Goal: Entertainment & Leisure: Browse casually

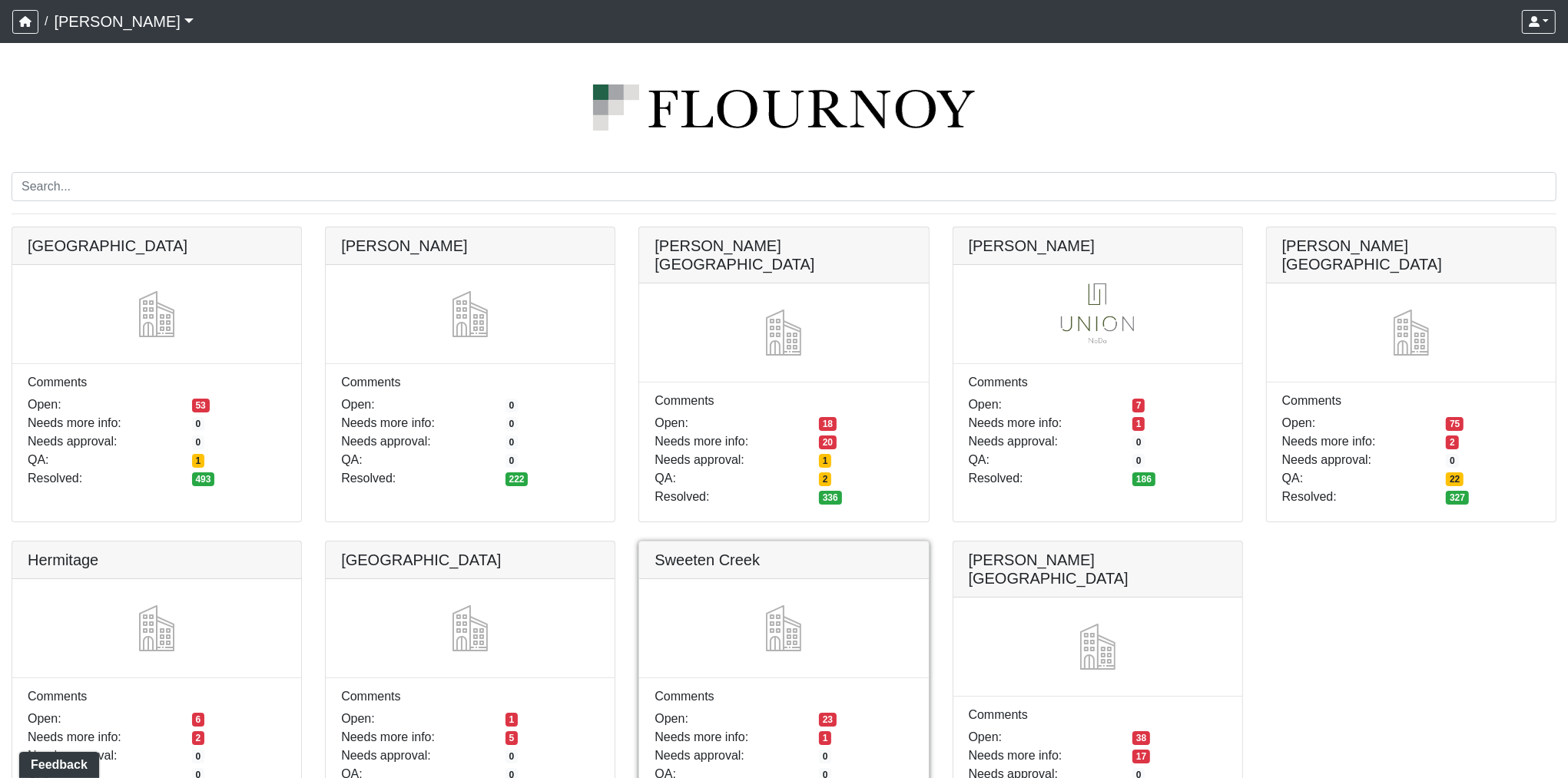
click at [807, 542] on link at bounding box center [784, 542] width 289 height 0
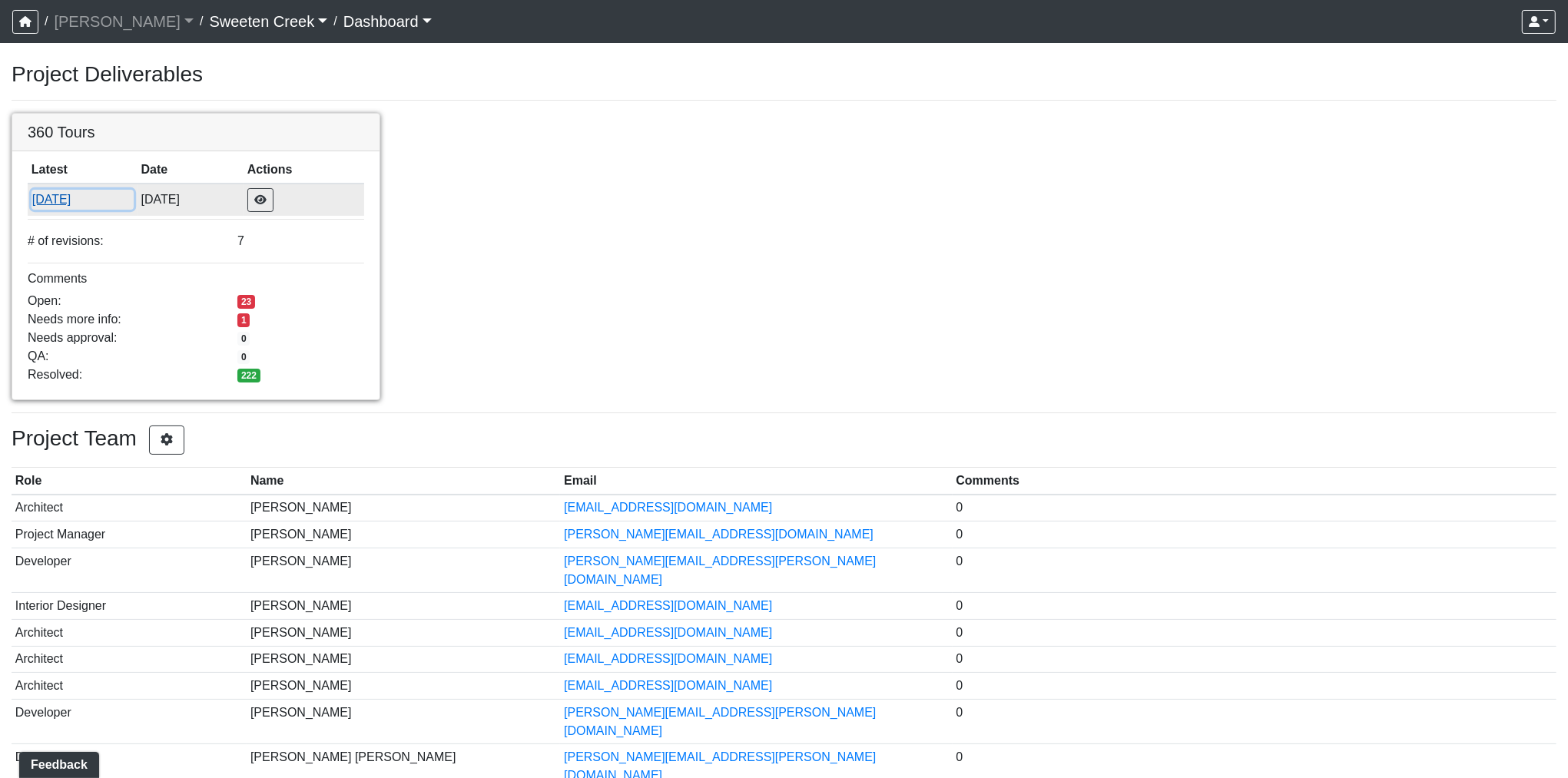
click at [32, 196] on button "[DATE]" at bounding box center [83, 200] width 102 height 20
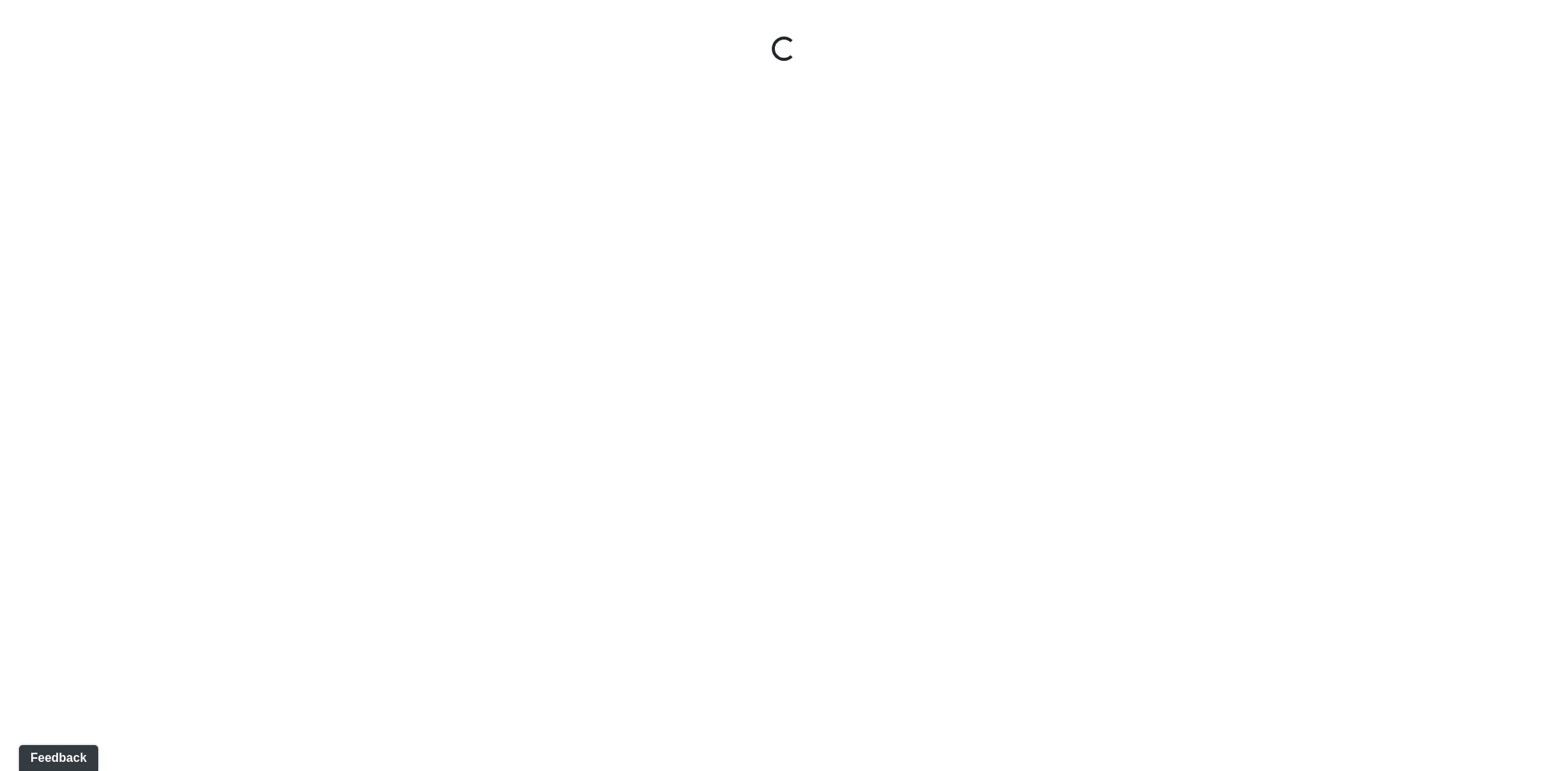
select select "1QVtRjyM1orE5pKiq1FaV1"
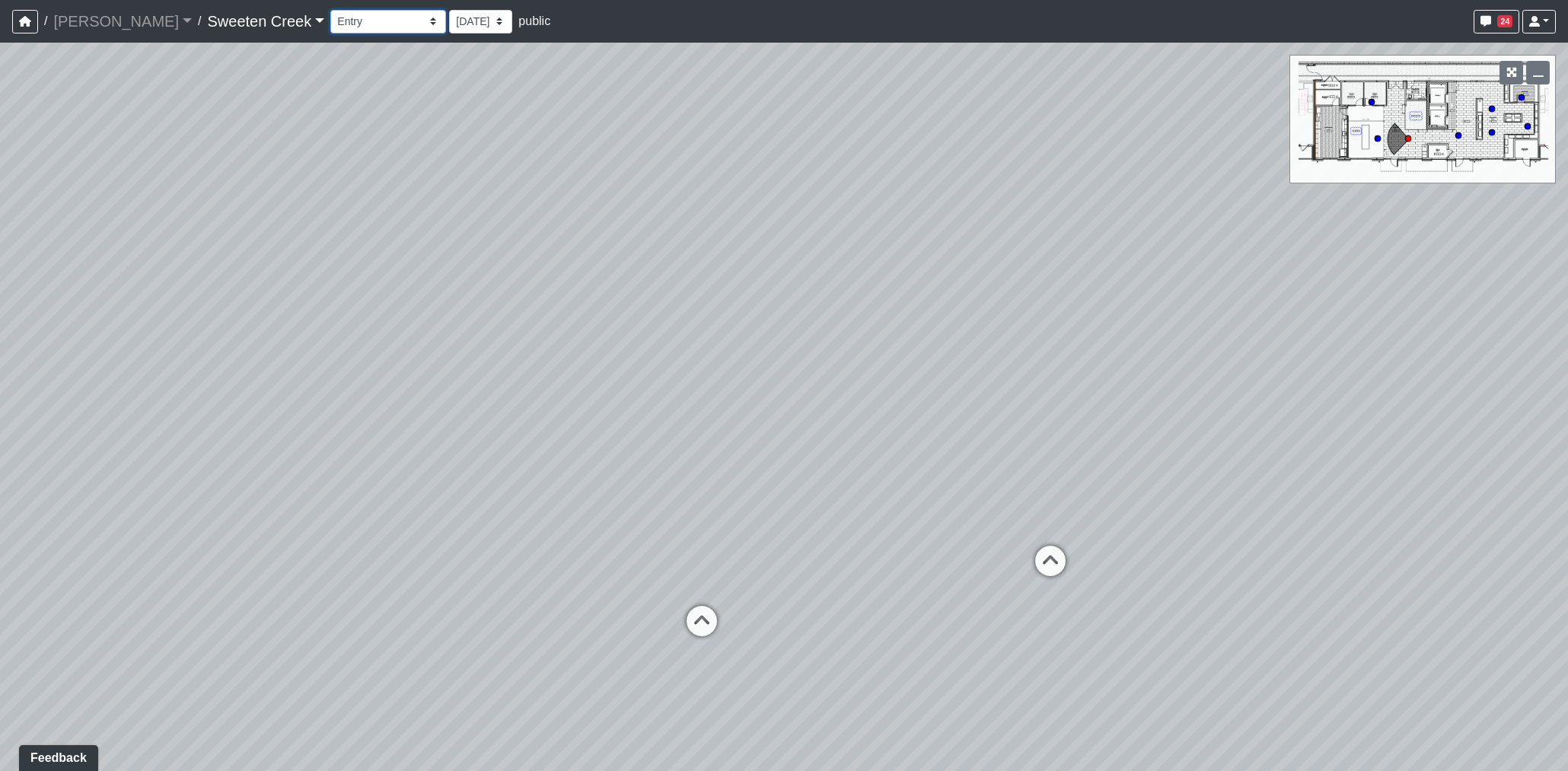
click at [340, 25] on select "Bistro Fitness - Hobby Booth Seating Counter Dining Dining 2 Elevators Elevator…" at bounding box center [388, 22] width 116 height 24
click at [449, 21] on select "6/13/2025 4/28/2025 3/4/2025 10/3/2024 8/16/2024 8/12/2024 8/1/2024" at bounding box center [481, 22] width 63 height 24
click at [225, 29] on link "Sweeten Creek" at bounding box center [266, 21] width 117 height 31
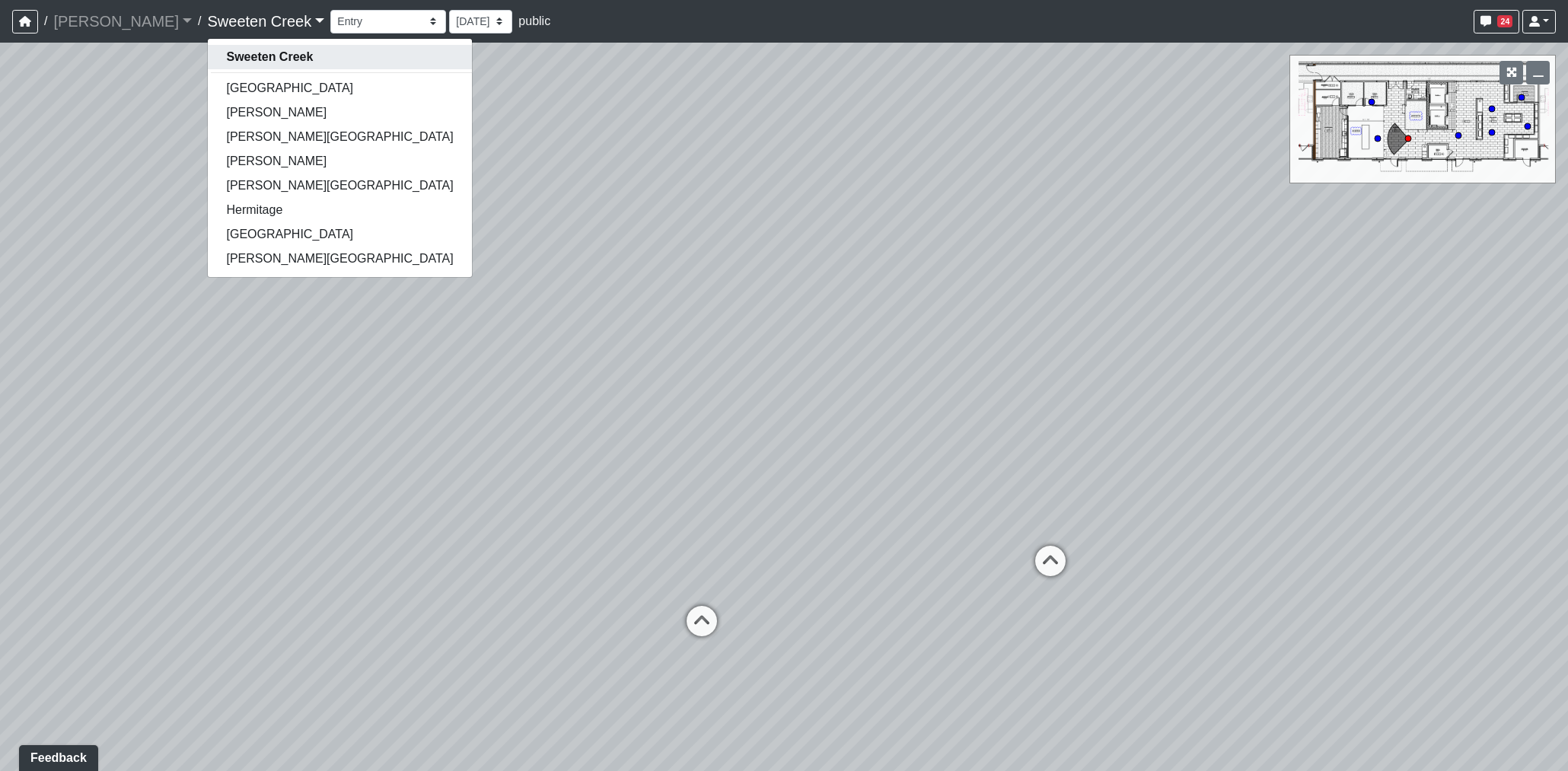
click at [226, 54] on strong "Sweeten Creek" at bounding box center [269, 57] width 87 height 13
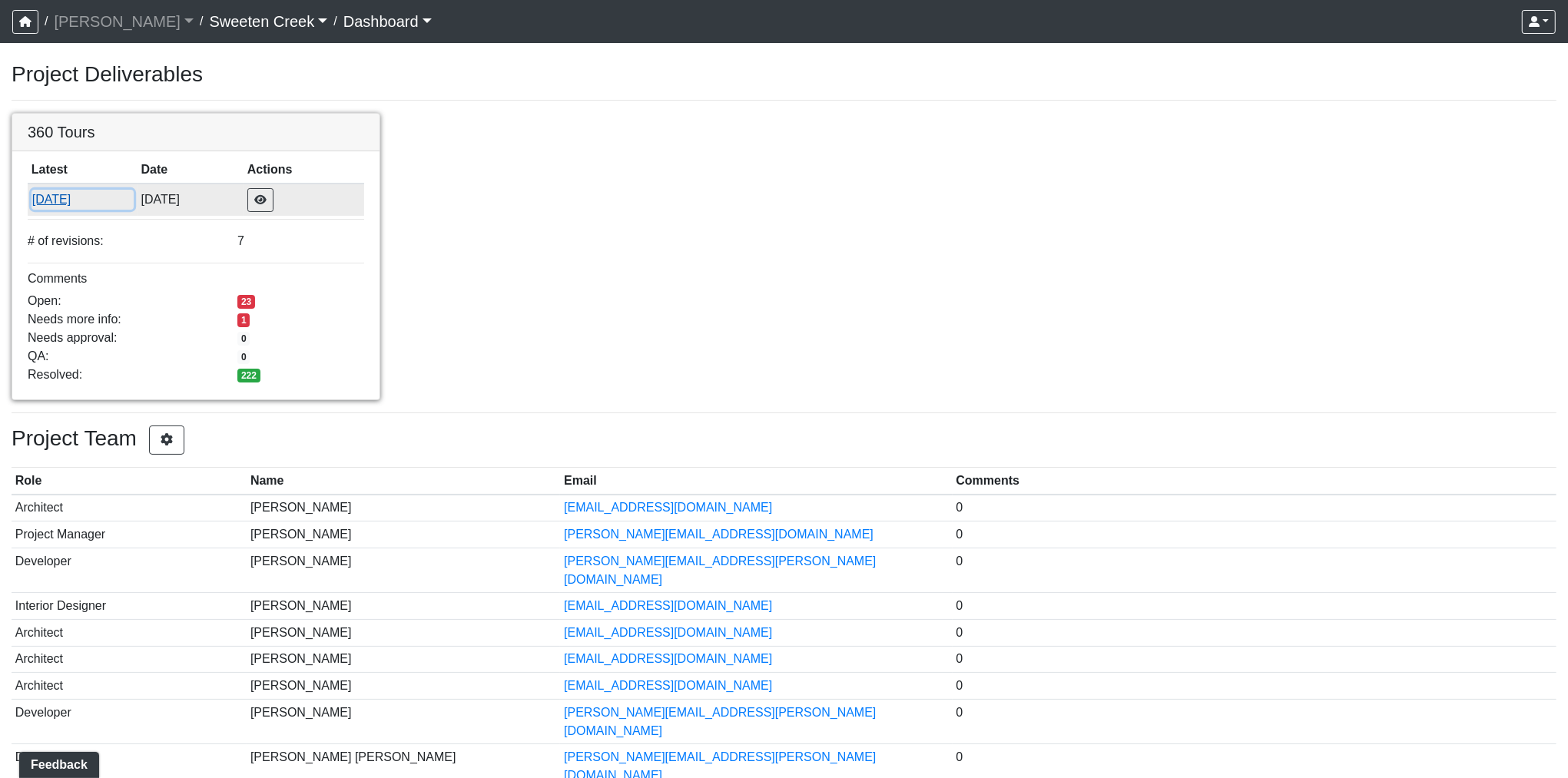
click at [76, 205] on button "6/13/2025" at bounding box center [83, 200] width 102 height 20
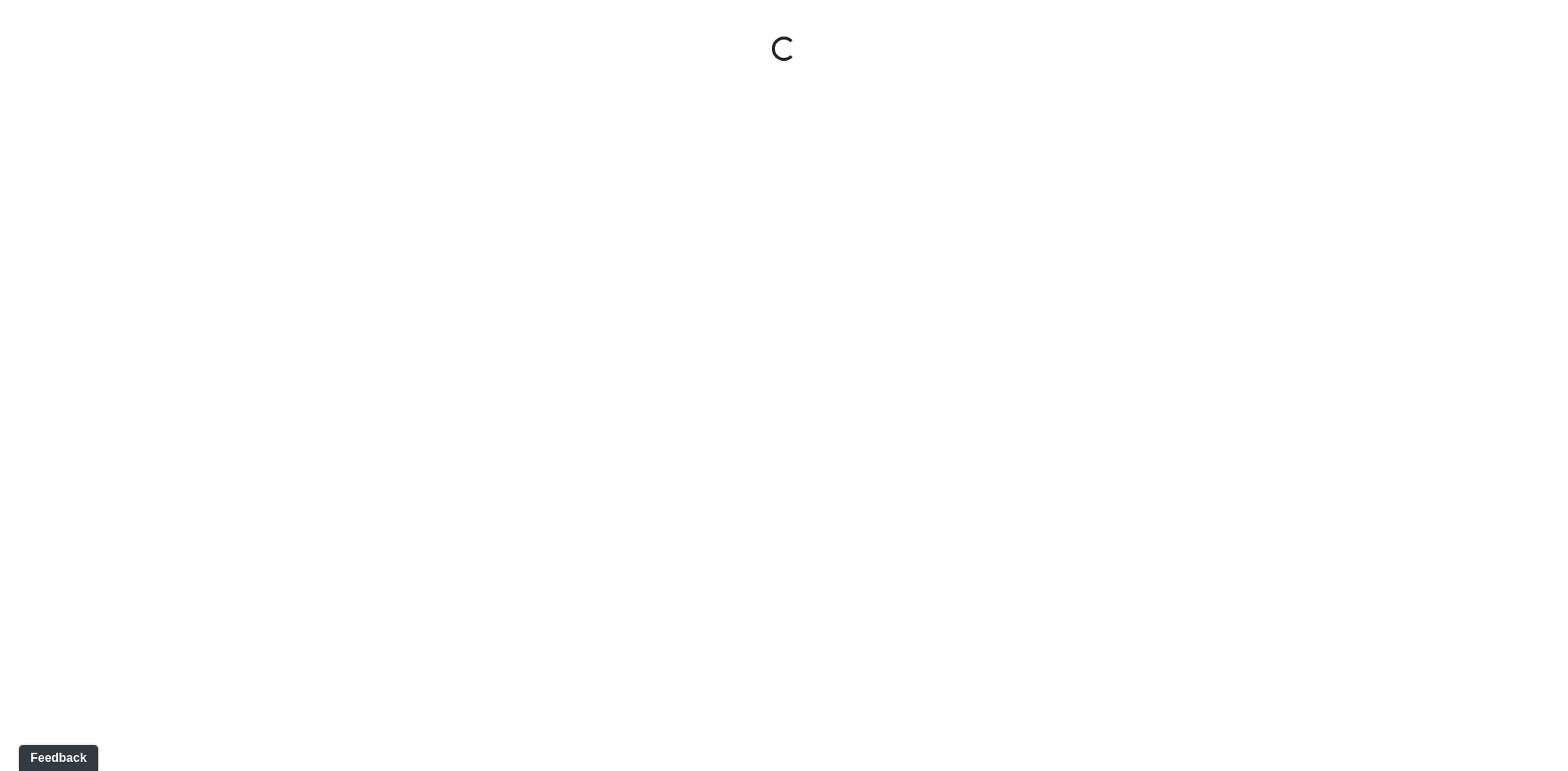
select select "1QVtRjyM1orE5pKiq1FaV1"
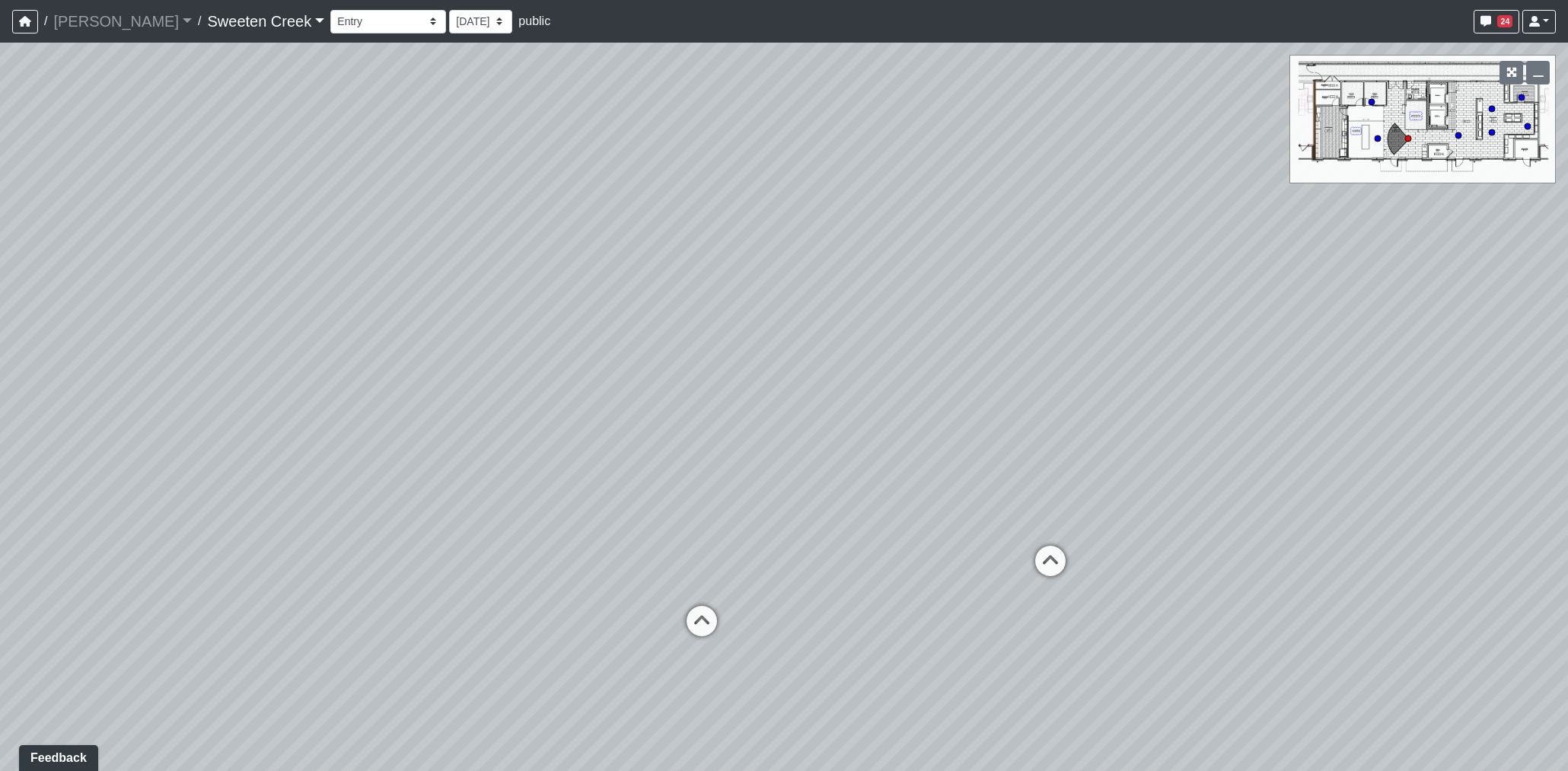
click at [518, 21] on span "public" at bounding box center [534, 20] width 32 height 13
click at [449, 24] on select "6/13/2025 4/28/2025 3/4/2025 10/3/2024 8/16/2024 8/12/2024 8/1/2024" at bounding box center [481, 22] width 63 height 24
select select "4Ai52xLAqjxTR34JvdwWFX"
click at [449, 10] on select "6/13/2025 4/28/2025 3/4/2025 10/3/2024 8/16/2024 8/12/2024 8/1/2024" at bounding box center [481, 22] width 63 height 24
select select "1QVtRjyM1orE5pKiq1FaV1"
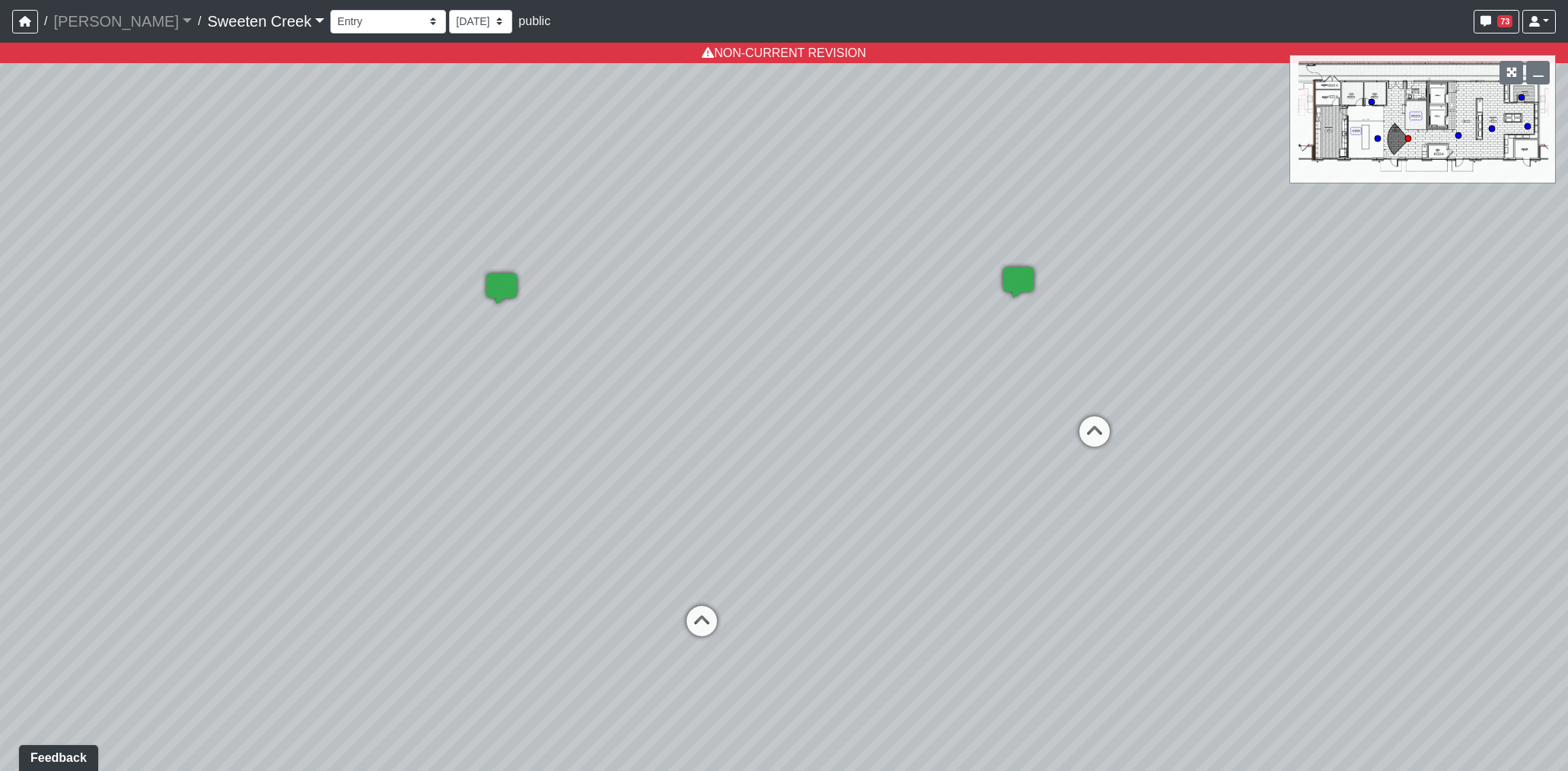
click at [518, 25] on span "public" at bounding box center [534, 20] width 32 height 13
click at [449, 21] on select "[DATE] [DATE] [DATE] [DATE] [DATE] [DATE] [DATE]" at bounding box center [481, 22] width 63 height 24
select select "bAbgrhJYp7QNzTE5JPpY7K"
click at [449, 10] on select "[DATE] [DATE] [DATE] [DATE] [DATE] [DATE] [DATE]" at bounding box center [481, 22] width 63 height 24
select select "1QVtRjyM1orE5pKiq1FaV1"
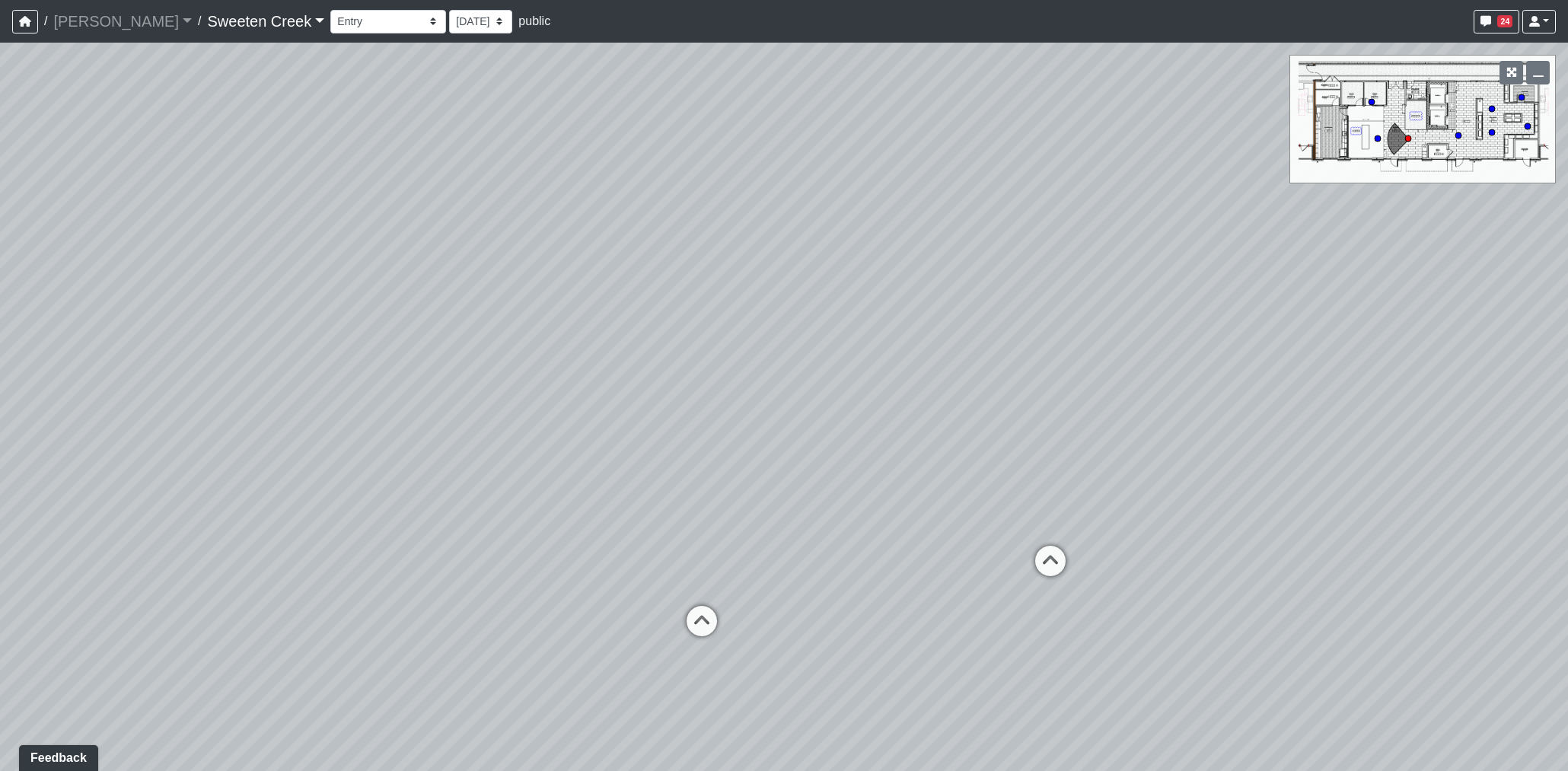
click at [207, 31] on link "Sweeten Creek" at bounding box center [266, 21] width 117 height 31
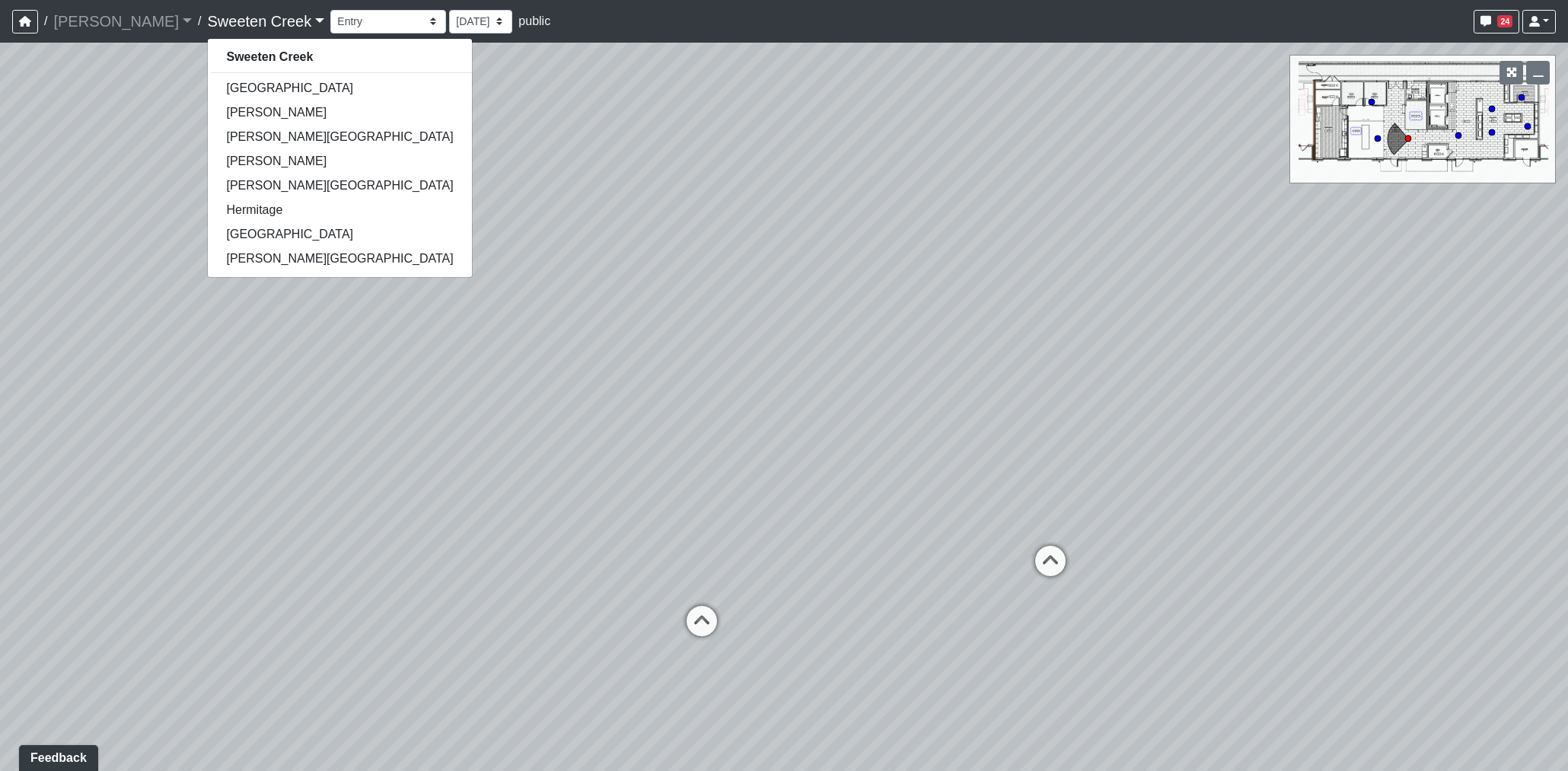
click at [207, 28] on link "Sweeten Creek" at bounding box center [266, 21] width 117 height 31
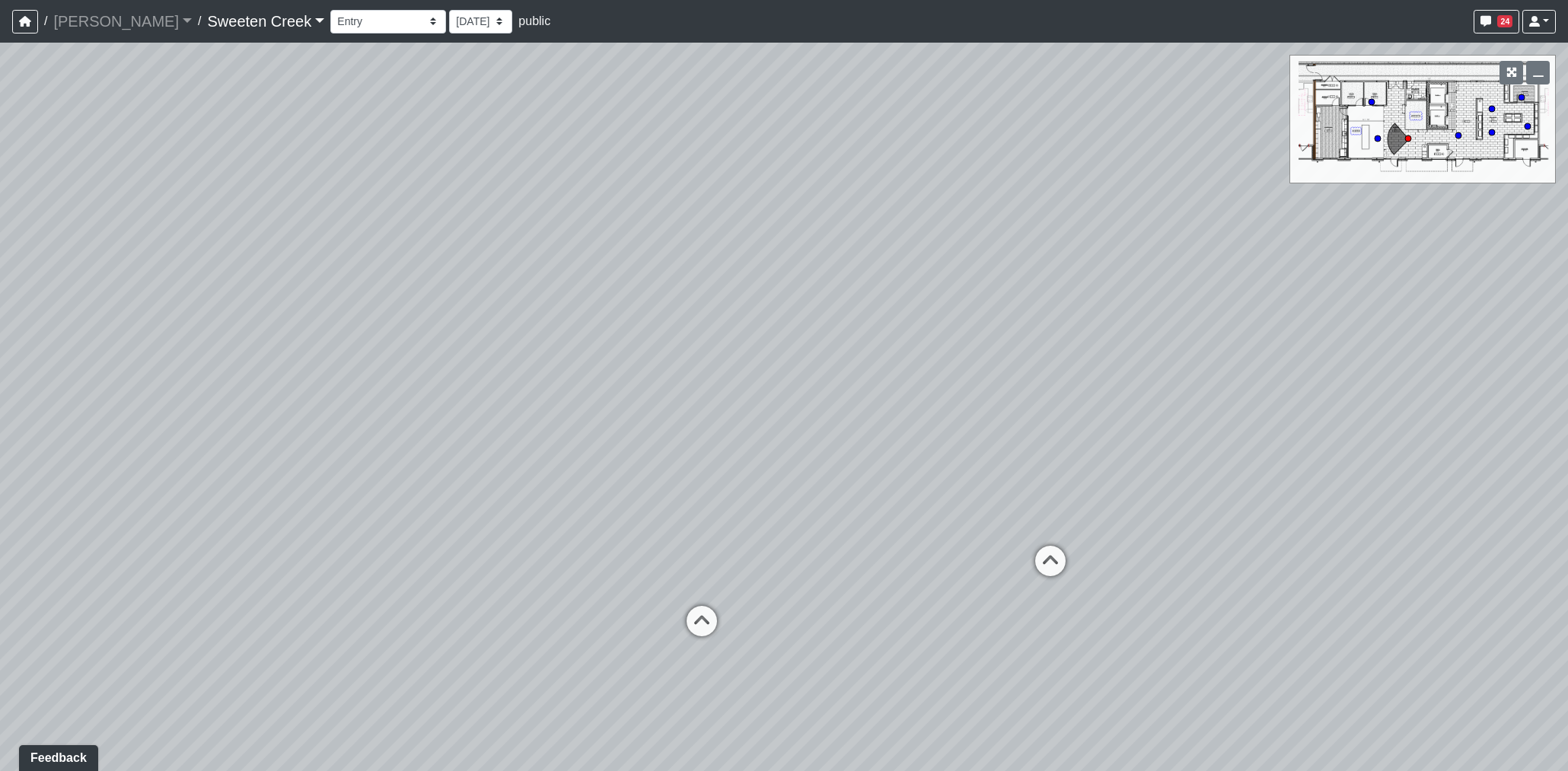
click at [207, 21] on link "Sweeten Creek" at bounding box center [266, 21] width 117 height 31
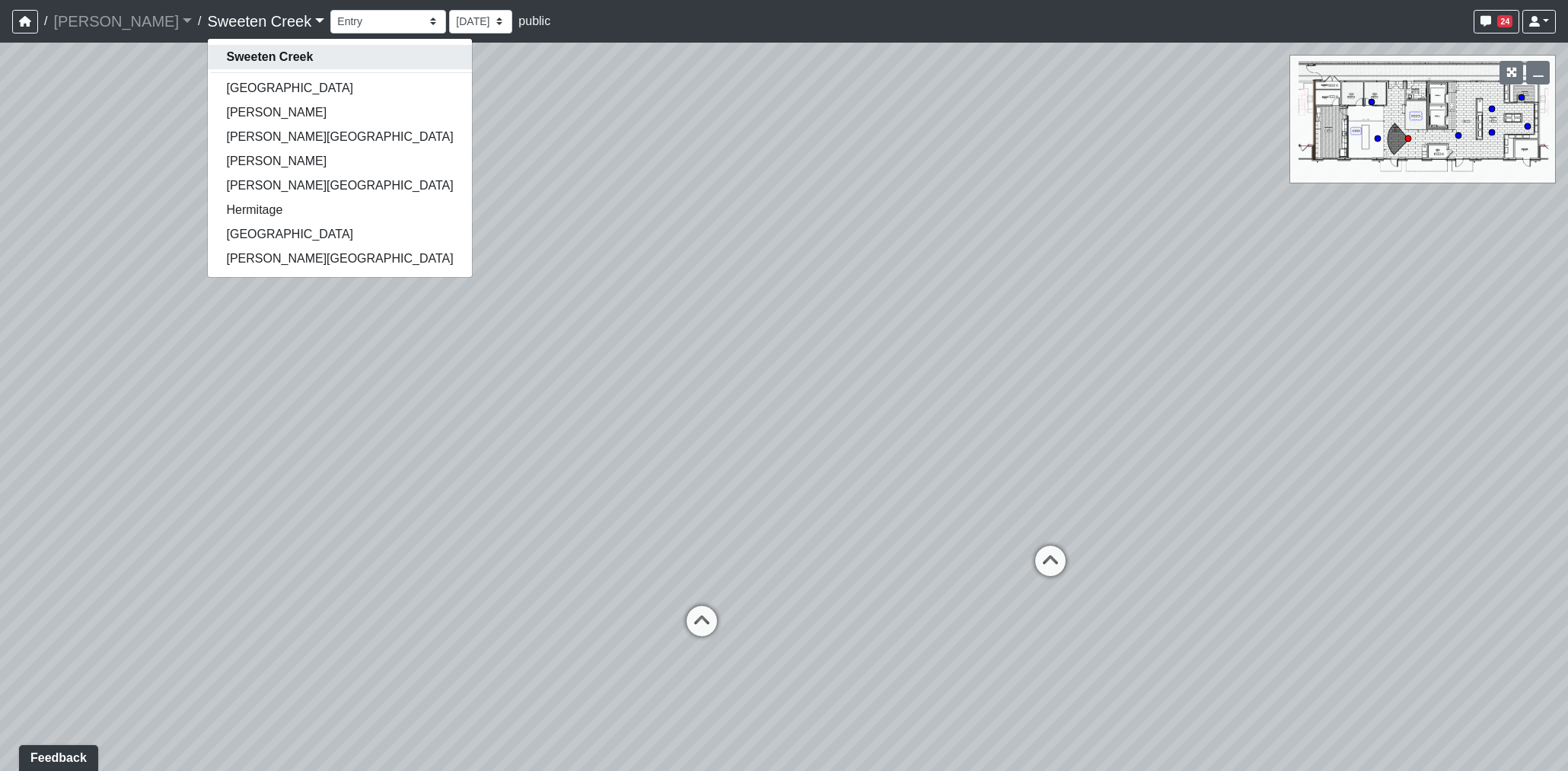
click at [226, 57] on strong "Sweeten Creek" at bounding box center [269, 57] width 87 height 13
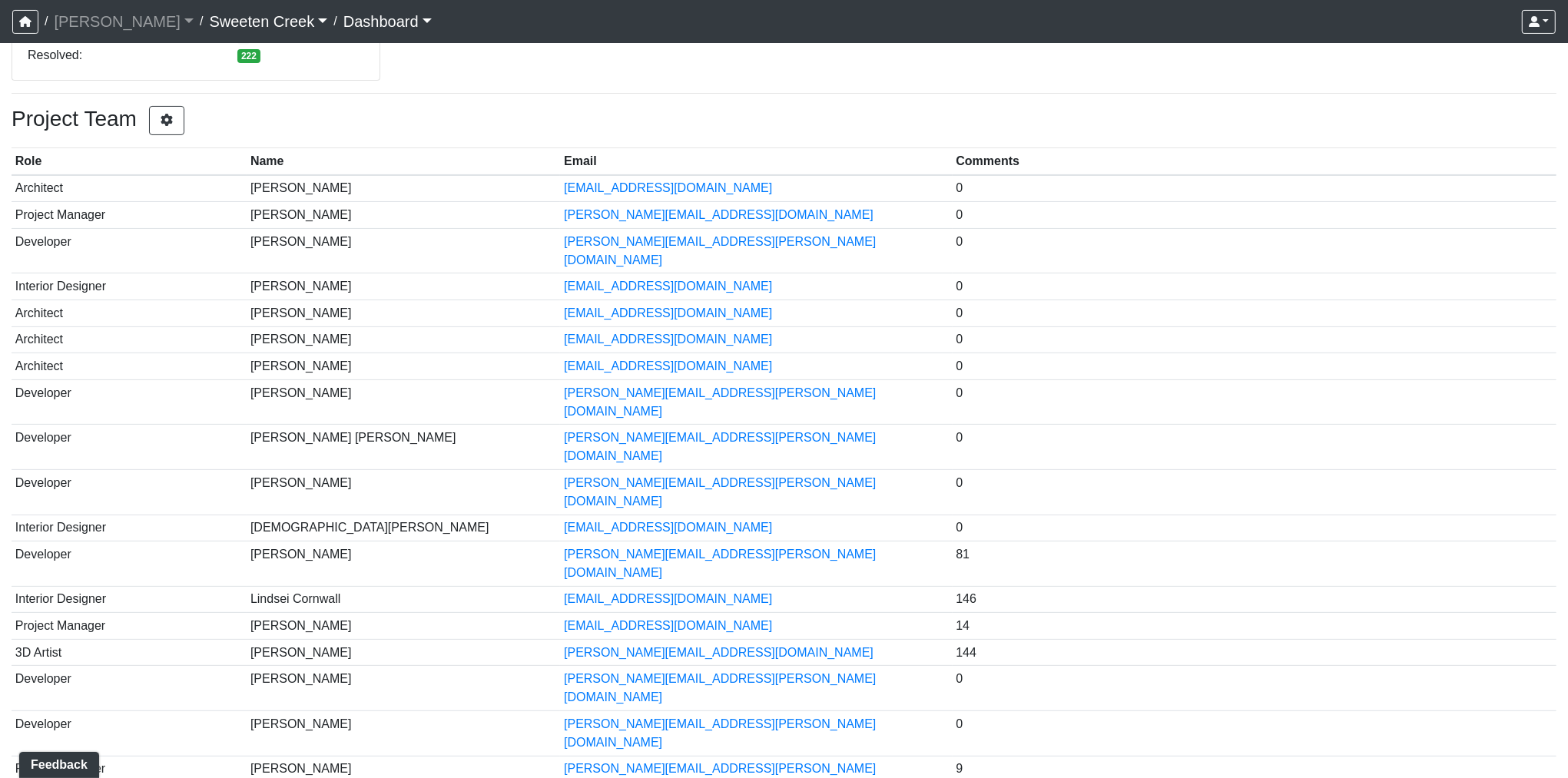
scroll to position [354, 0]
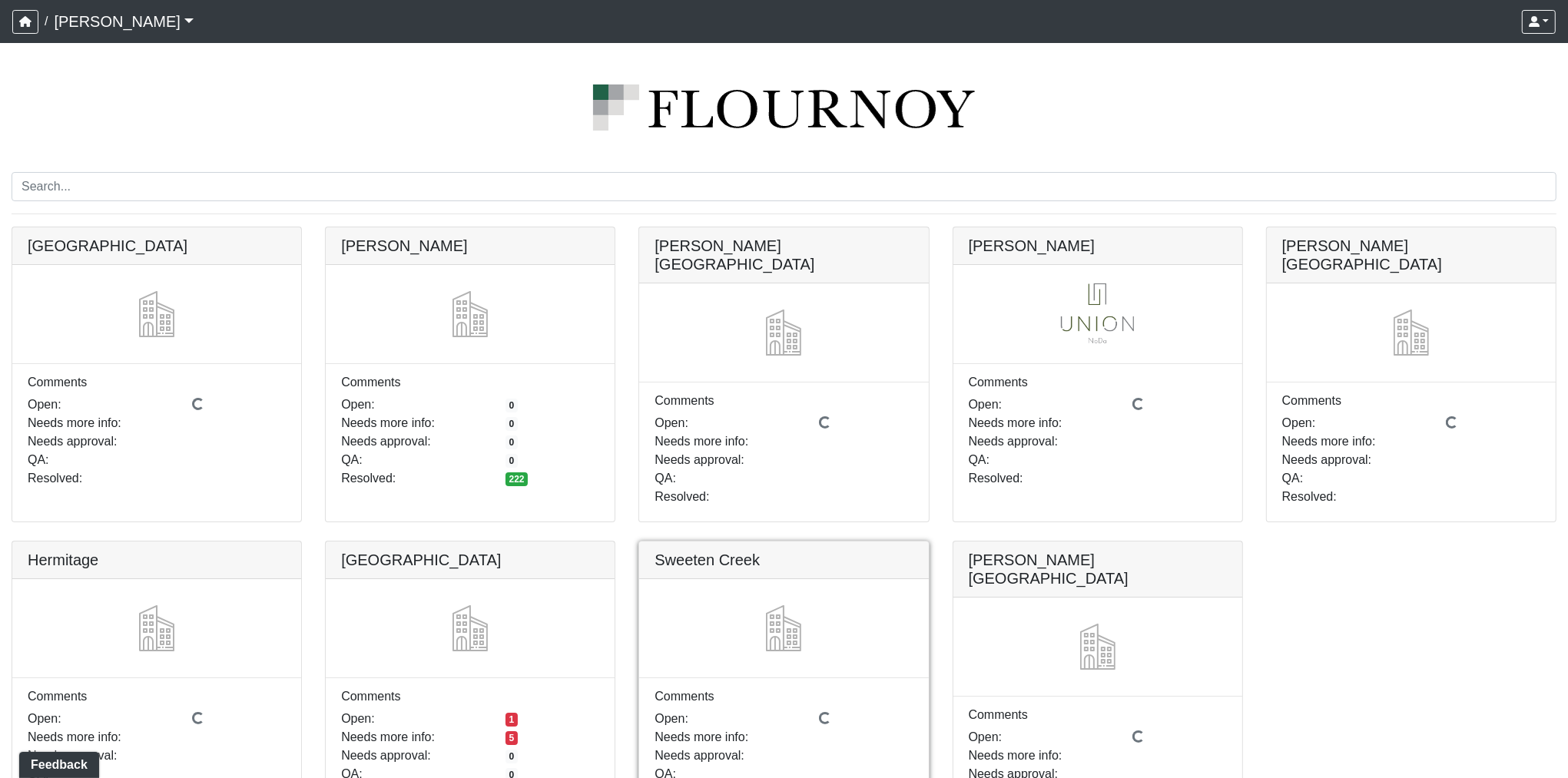
click at [754, 542] on link at bounding box center [784, 542] width 289 height 0
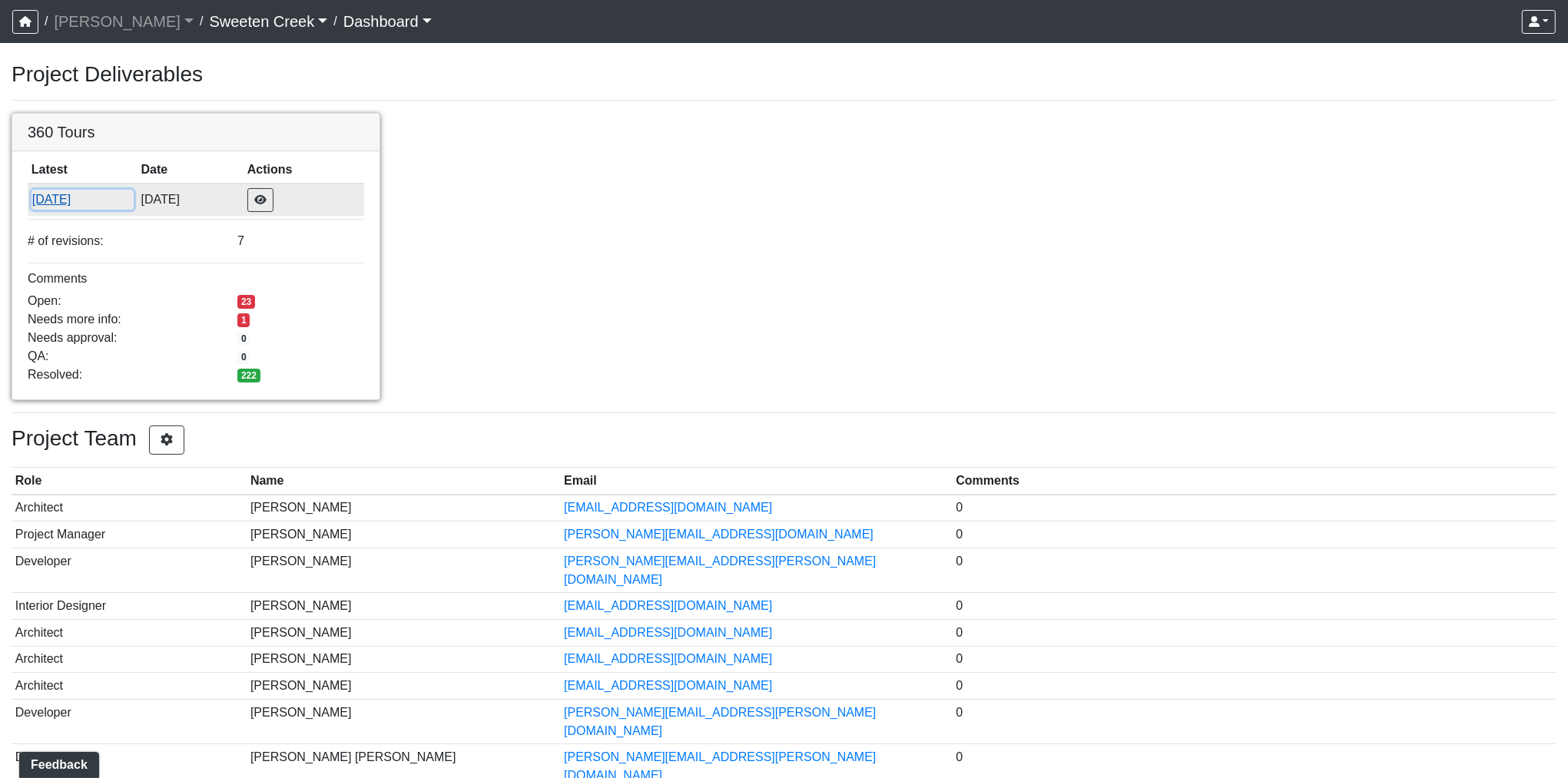
click at [80, 205] on button "[DATE]" at bounding box center [83, 200] width 102 height 20
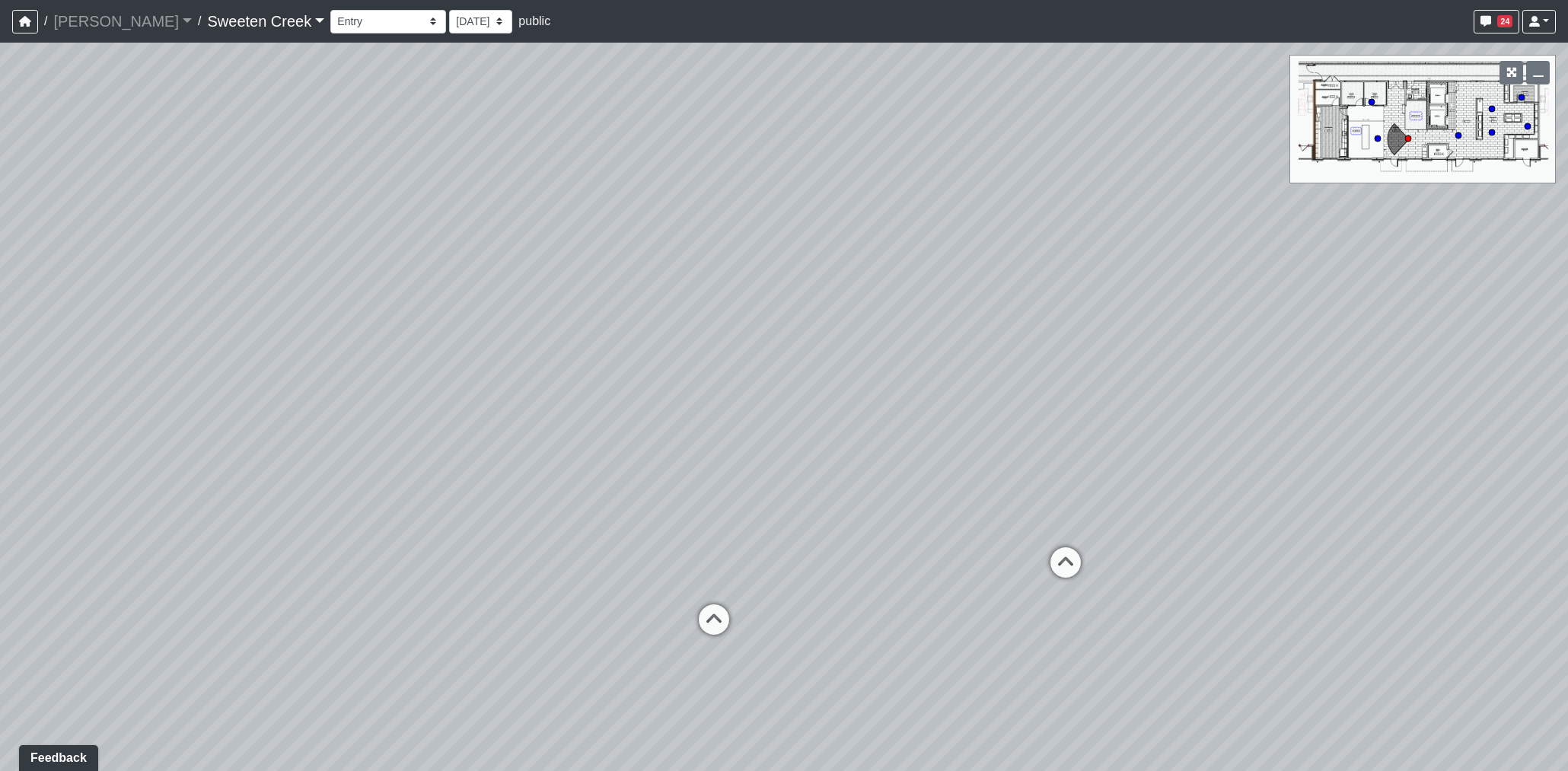
drag, startPoint x: 898, startPoint y: 487, endPoint x: 1473, endPoint y: 480, distance: 575.0
click at [1473, 480] on div "Loading... Office Loading... Reception Loading... Mailroom - Elevator Lobby Loa…" at bounding box center [784, 407] width 1568 height 728
drag, startPoint x: 1650, startPoint y: 486, endPoint x: 1178, endPoint y: 502, distance: 472.3
click at [1567, 487] on html "/ Flournoy Flournoy Loading... / Sweeten Creek Sweeten Creek Loading... Sweeten…" at bounding box center [784, 386] width 1568 height 771
drag, startPoint x: 887, startPoint y: 494, endPoint x: 1484, endPoint y: 494, distance: 597.0
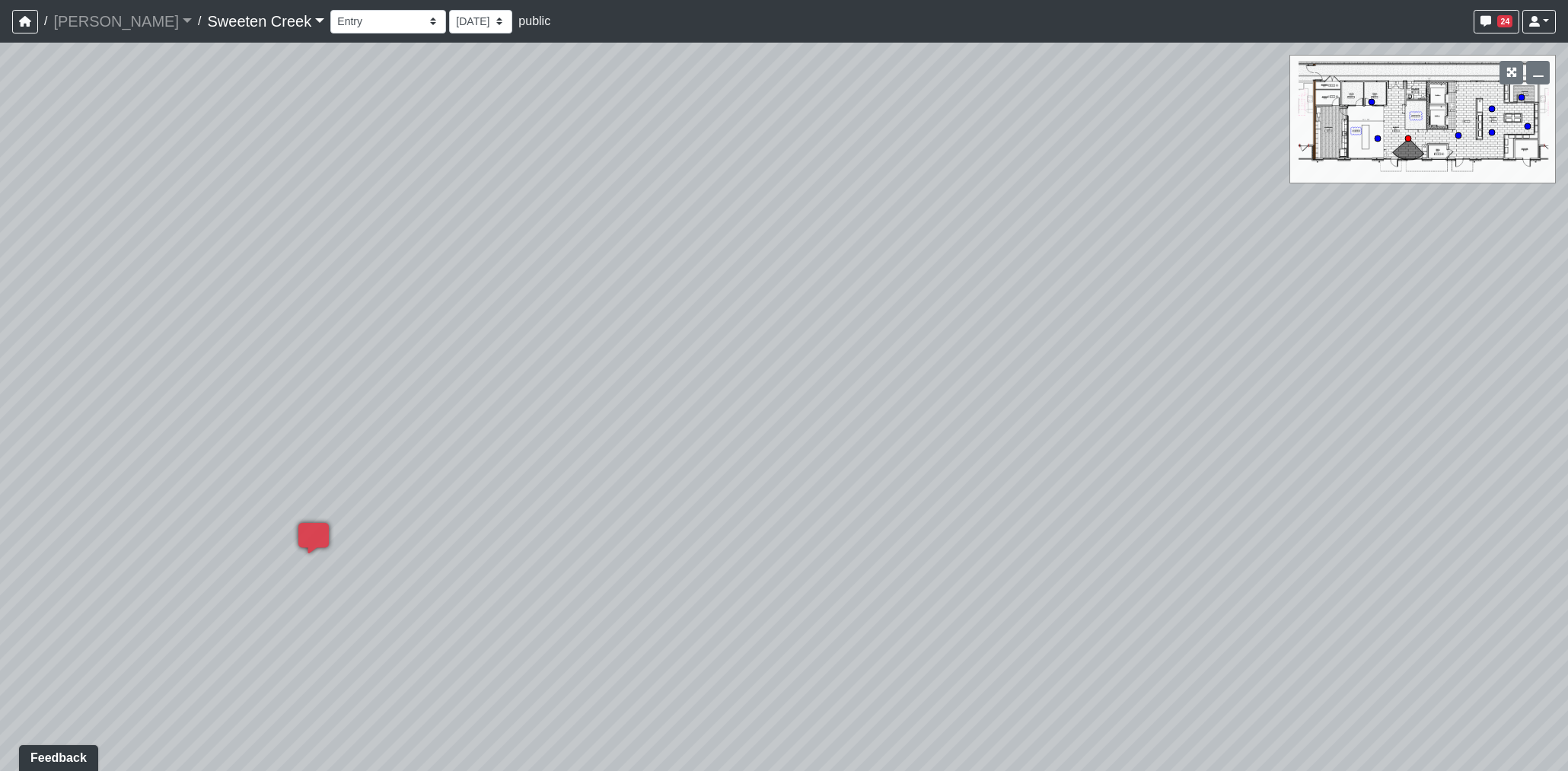
click at [1482, 494] on div "Loading... Office Loading... Reception Loading... Mailroom - Elevator Lobby Loa…" at bounding box center [784, 407] width 1568 height 728
drag, startPoint x: 836, startPoint y: 496, endPoint x: 1254, endPoint y: 496, distance: 418.0
click at [1254, 496] on div "Loading... Office Loading... Reception Loading... Mailroom - Elevator Lobby Loa…" at bounding box center [784, 407] width 1568 height 728
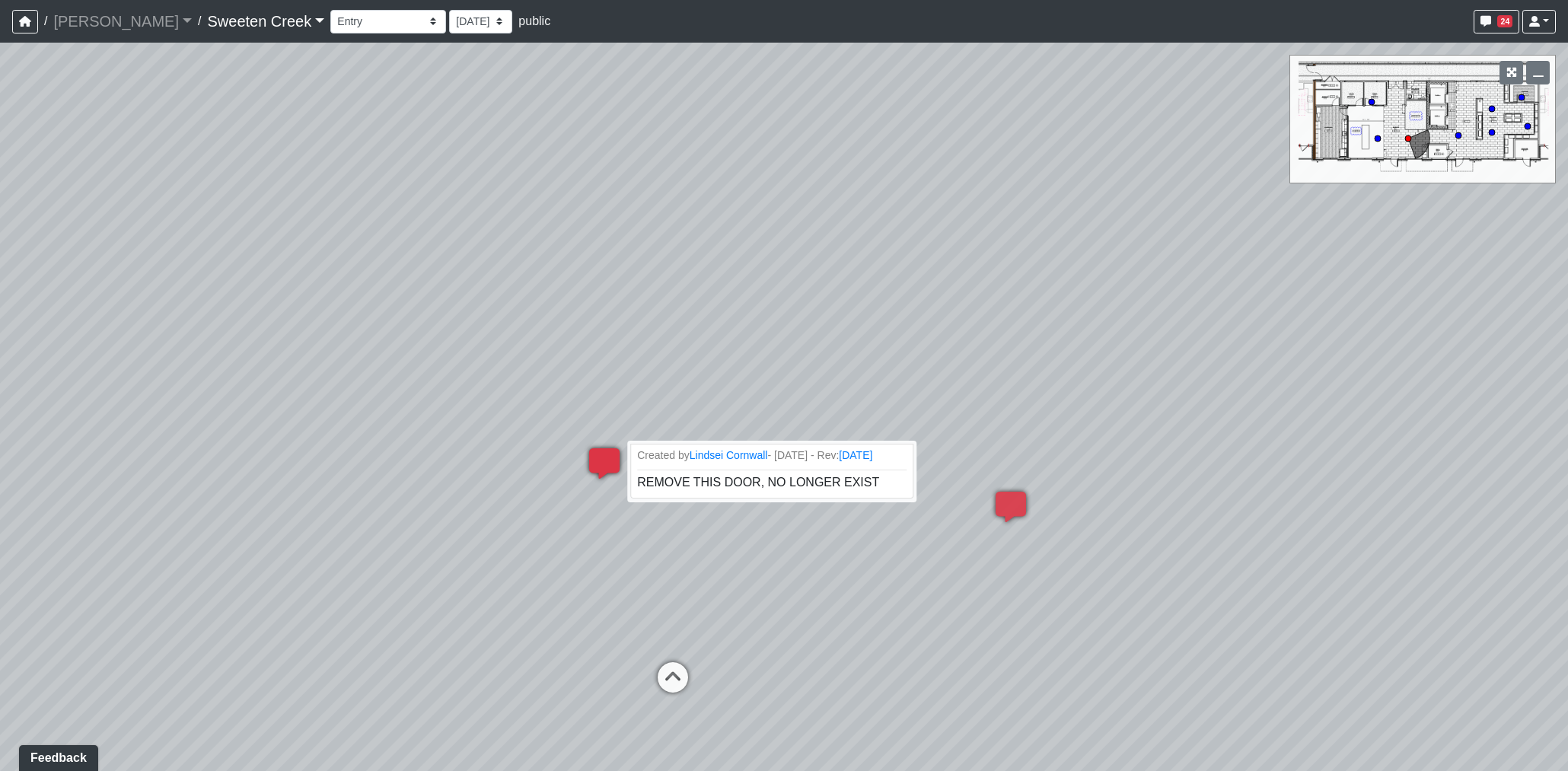
click at [611, 455] on icon at bounding box center [604, 471] width 46 height 46
click at [686, 702] on icon at bounding box center [673, 685] width 46 height 46
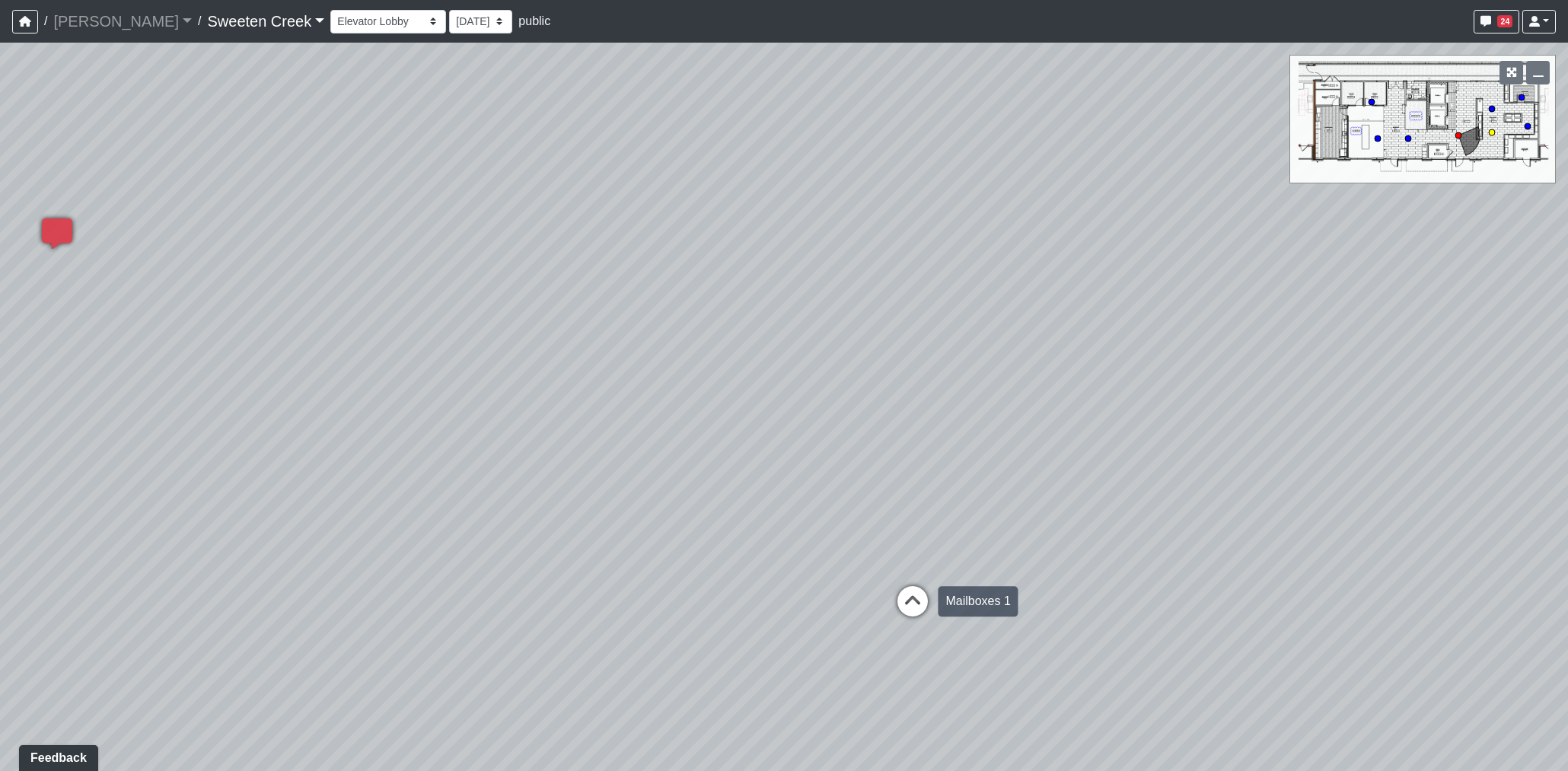
click at [915, 596] on icon at bounding box center [912, 609] width 46 height 46
drag, startPoint x: 717, startPoint y: 564, endPoint x: 983, endPoint y: 564, distance: 266.0
click at [983, 564] on div "Loading... Office Loading... Reception Loading... Mailroom - Elevator Lobby Loa…" at bounding box center [784, 407] width 1568 height 728
drag, startPoint x: 1195, startPoint y: 508, endPoint x: 1295, endPoint y: 512, distance: 100.1
click at [1299, 512] on div "Loading... Office Loading... Reception Loading... Mailroom - Elevator Lobby Loa…" at bounding box center [784, 407] width 1568 height 728
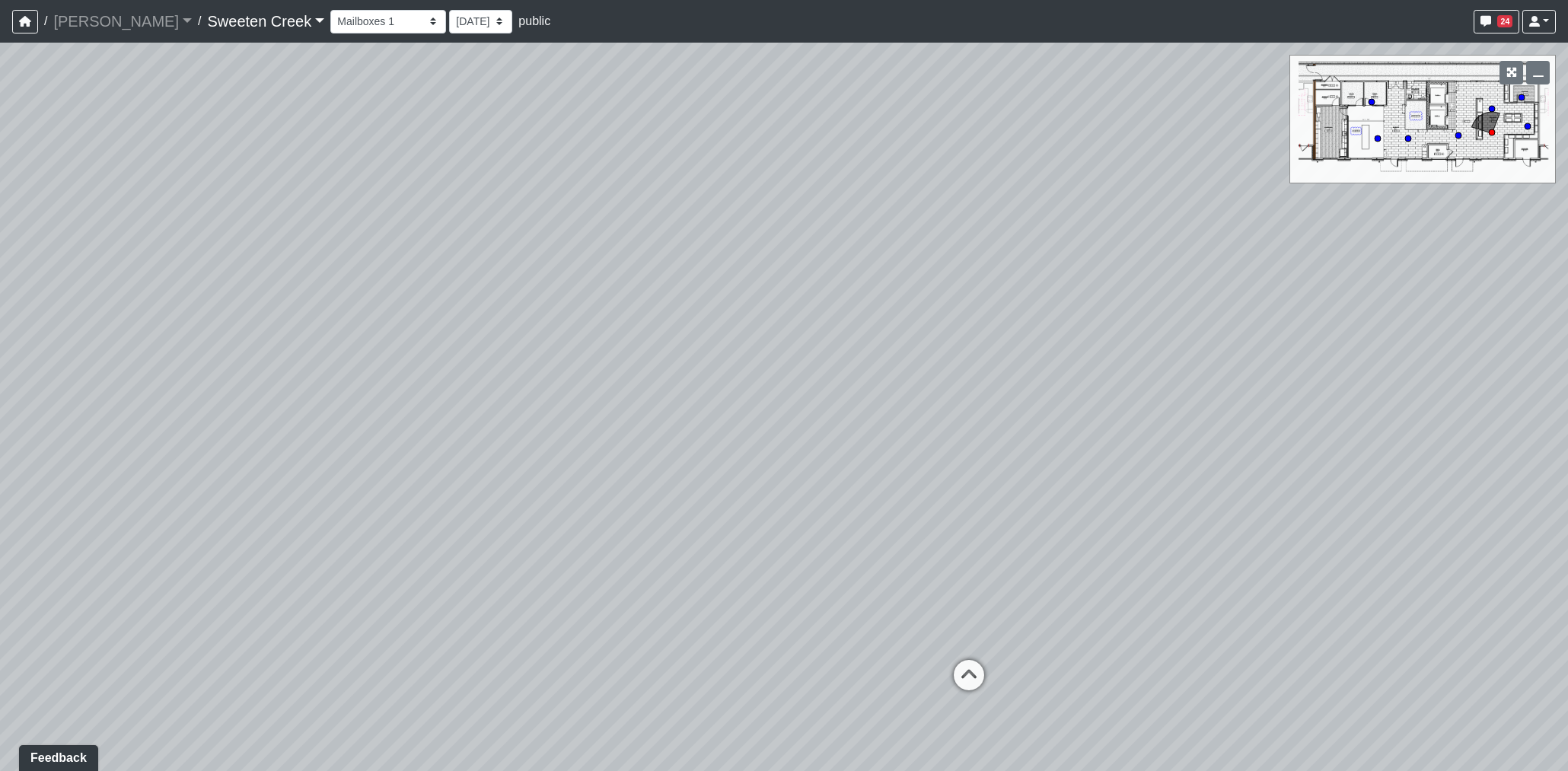
drag, startPoint x: 770, startPoint y: 506, endPoint x: 1460, endPoint y: 523, distance: 690.2
click at [1460, 523] on div "Loading... Office Loading... Reception Loading... Mailroom - Elevator Lobby Loa…" at bounding box center [784, 407] width 1568 height 728
click at [972, 678] on icon at bounding box center [970, 683] width 46 height 46
drag, startPoint x: 1248, startPoint y: 543, endPoint x: 613, endPoint y: 501, distance: 636.4
click at [613, 501] on div "Loading... Office Loading... Reception Loading... Mailroom - Elevator Lobby Loa…" at bounding box center [784, 407] width 1568 height 728
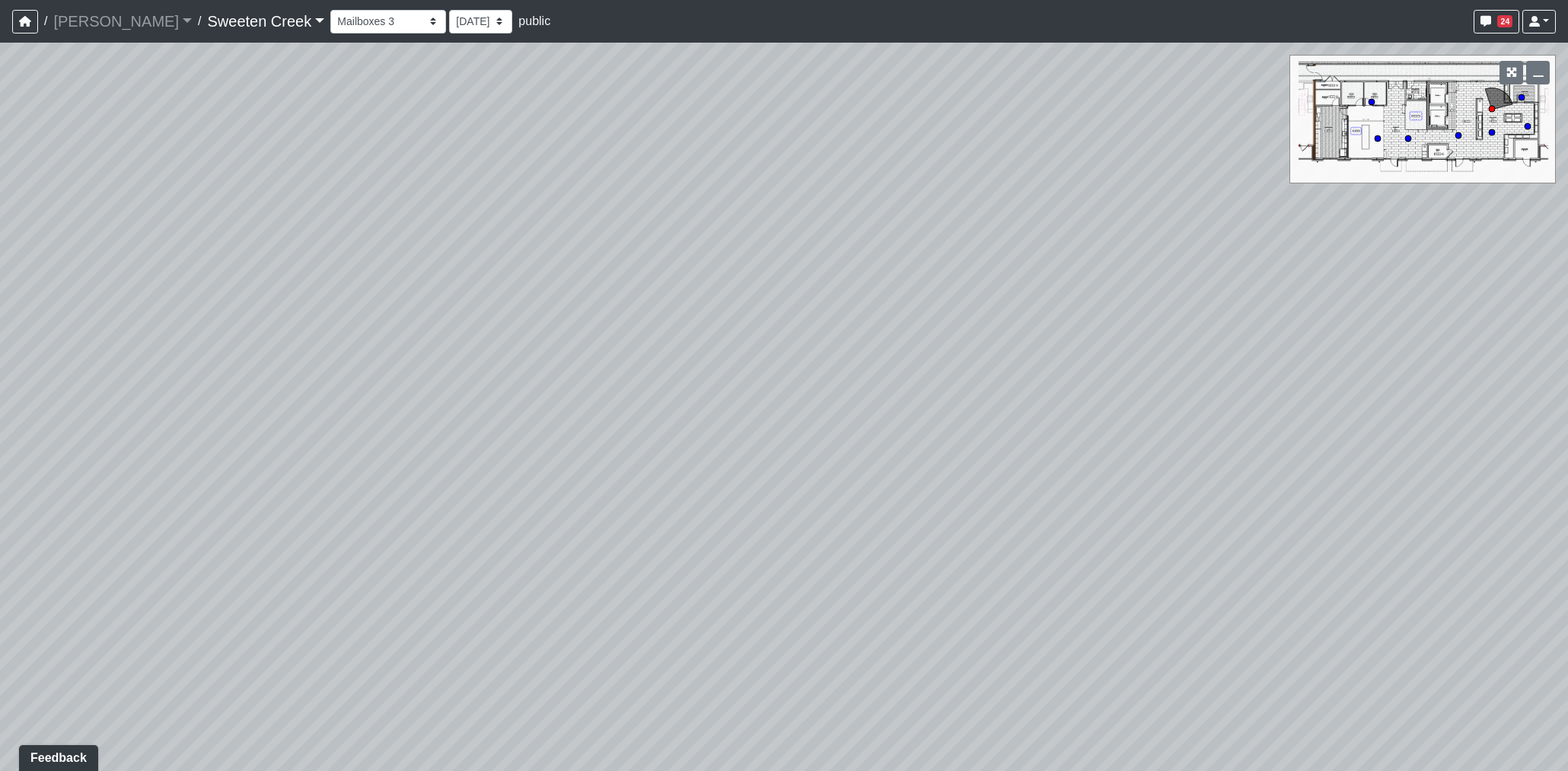
drag, startPoint x: 953, startPoint y: 481, endPoint x: 273, endPoint y: 409, distance: 683.8
click at [269, 409] on div "Loading... Office Loading... Reception Loading... Mailroom - Elevator Lobby Loa…" at bounding box center [784, 407] width 1568 height 728
drag, startPoint x: 1053, startPoint y: 381, endPoint x: 613, endPoint y: 527, distance: 463.6
click at [613, 527] on div "Loading... Office Loading... Reception Loading... Mailroom - Elevator Lobby Loa…" at bounding box center [784, 407] width 1568 height 728
drag, startPoint x: 913, startPoint y: 615, endPoint x: 938, endPoint y: 225, distance: 390.8
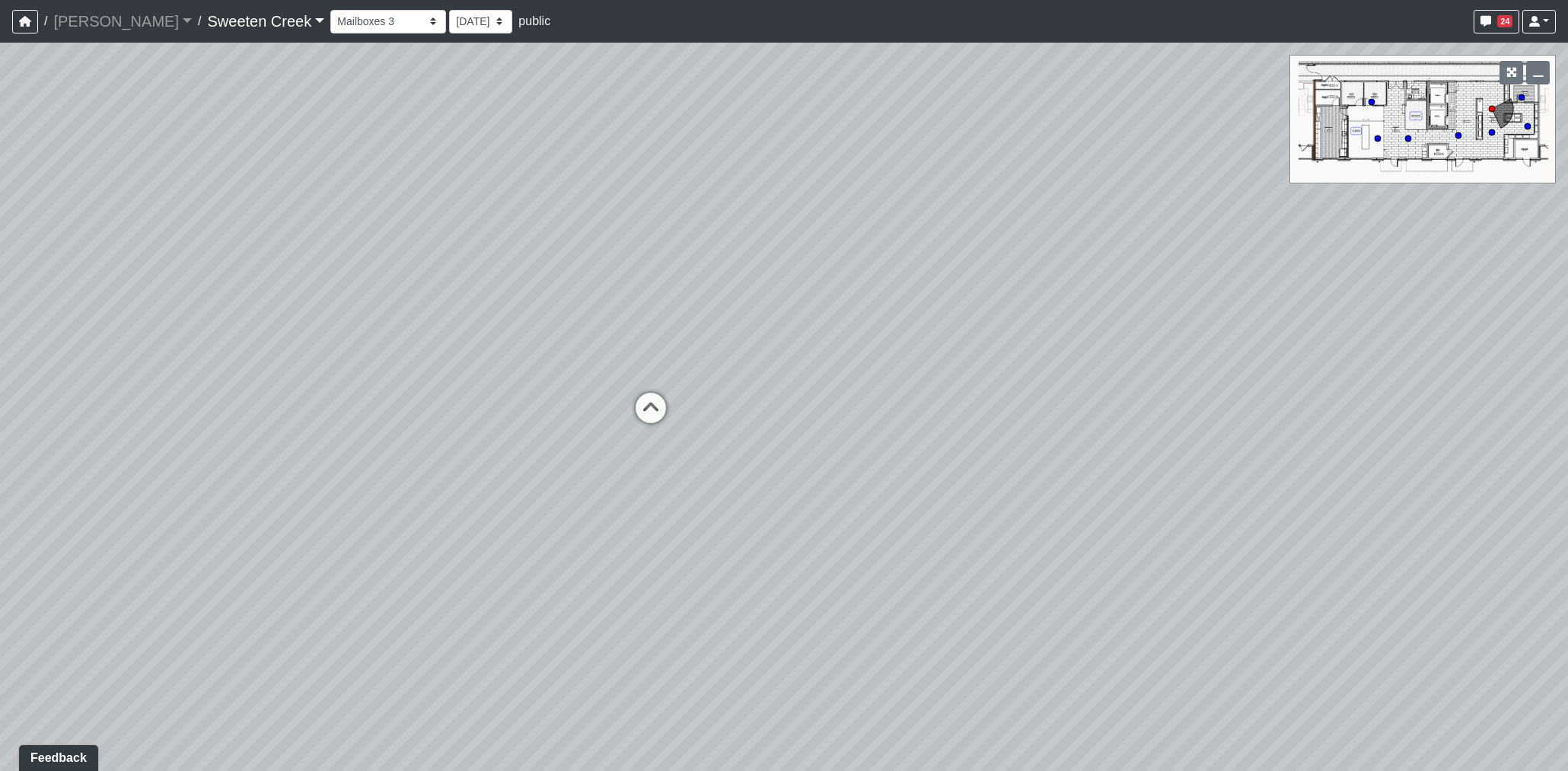
click at [938, 225] on div "Loading... Office Loading... Reception Loading... Mailroom - Elevator Lobby Loa…" at bounding box center [784, 407] width 1568 height 728
drag, startPoint x: 976, startPoint y: 305, endPoint x: 668, endPoint y: 308, distance: 308.0
click at [576, 323] on div "Loading... Office Loading... Reception Loading... Mailroom - Elevator Lobby Loa…" at bounding box center [784, 407] width 1568 height 728
drag, startPoint x: 811, startPoint y: 326, endPoint x: 704, endPoint y: 325, distance: 107.0
click at [561, 331] on div "Loading... Office Loading... Reception Loading... Mailroom - Elevator Lobby Loa…" at bounding box center [784, 407] width 1568 height 728
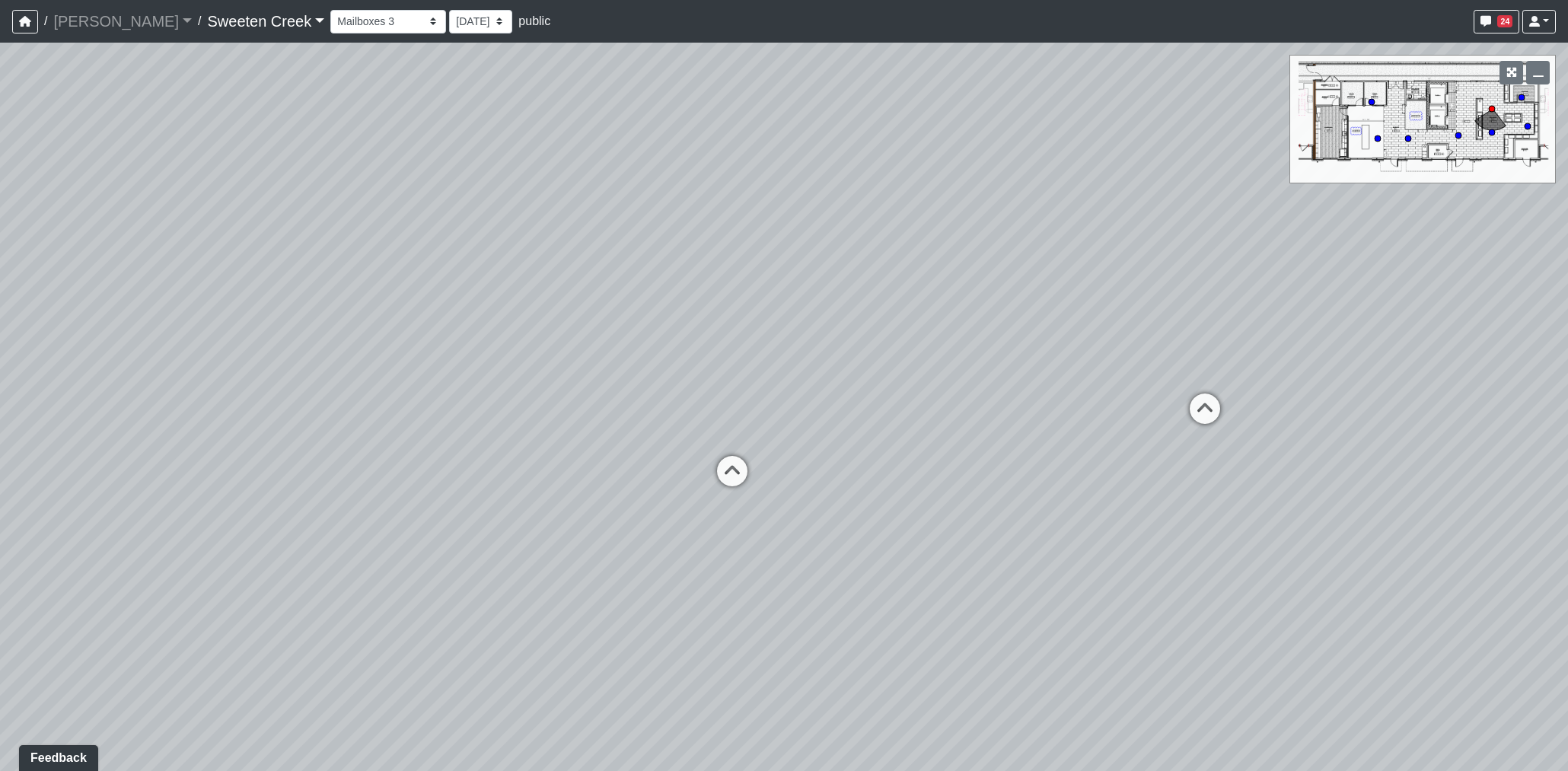
drag, startPoint x: 1022, startPoint y: 345, endPoint x: 524, endPoint y: 312, distance: 499.1
click at [524, 312] on div "Loading... Office Loading... Reception Loading... Mailroom - Elevator Lobby Loa…" at bounding box center [784, 407] width 1568 height 728
drag, startPoint x: 637, startPoint y: 323, endPoint x: 370, endPoint y: 453, distance: 297.0
click at [370, 453] on div "Loading... Office Loading... Reception Loading... Mailroom - Elevator Lobby Loa…" at bounding box center [784, 407] width 1568 height 728
drag, startPoint x: 915, startPoint y: 199, endPoint x: 1143, endPoint y: 217, distance: 228.7
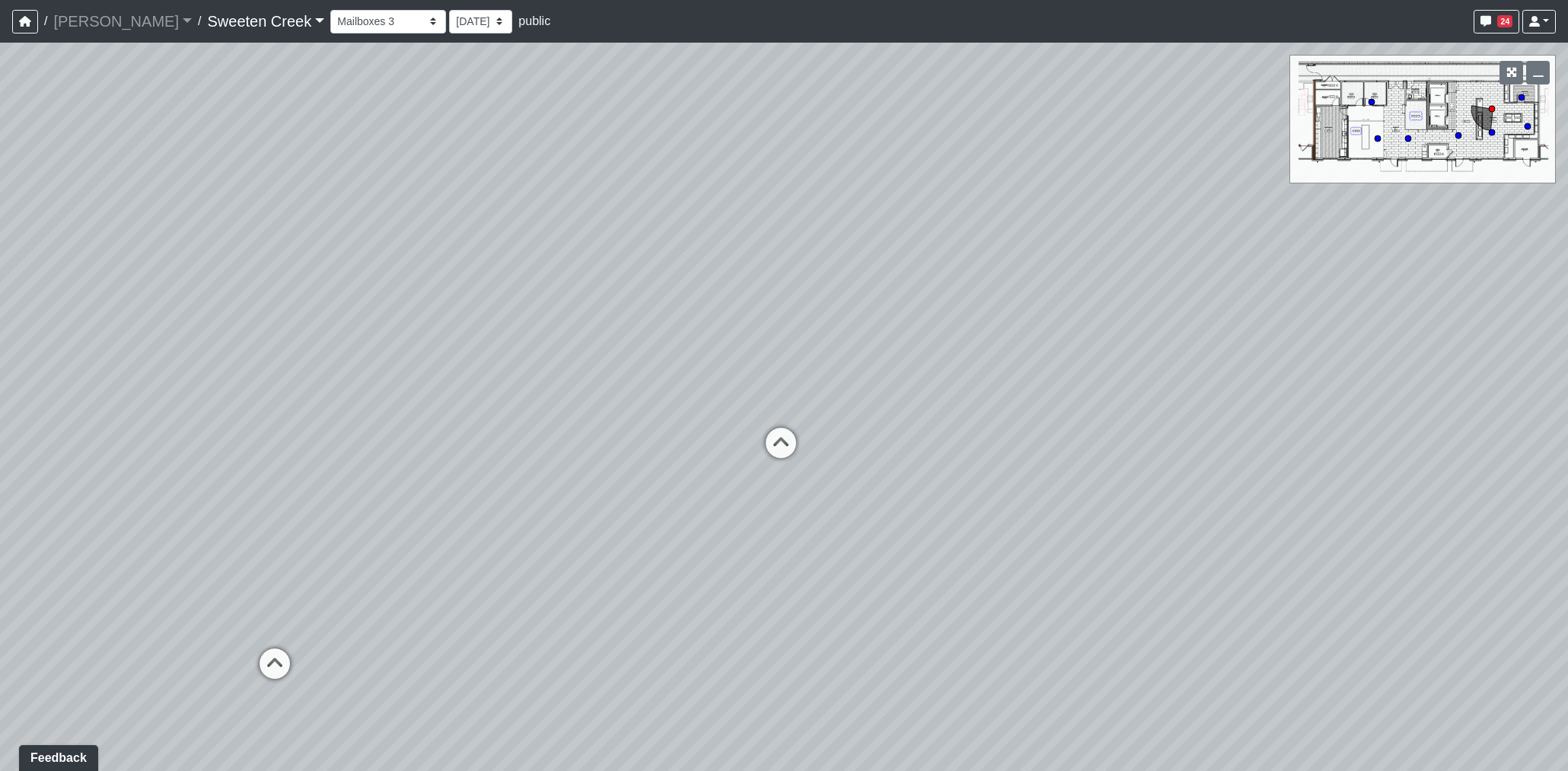
click at [1143, 217] on div "Loading... Office Loading... Reception Loading... Mailroom - Elevator Lobby Loa…" at bounding box center [784, 407] width 1568 height 728
click at [483, 618] on icon at bounding box center [493, 616] width 46 height 46
click at [537, 653] on icon at bounding box center [546, 665] width 46 height 46
drag, startPoint x: 1130, startPoint y: 484, endPoint x: 389, endPoint y: 491, distance: 741.0
click at [389, 491] on div "Loading... Office Loading... Reception Loading... Mailroom - Elevator Lobby Loa…" at bounding box center [784, 407] width 1568 height 728
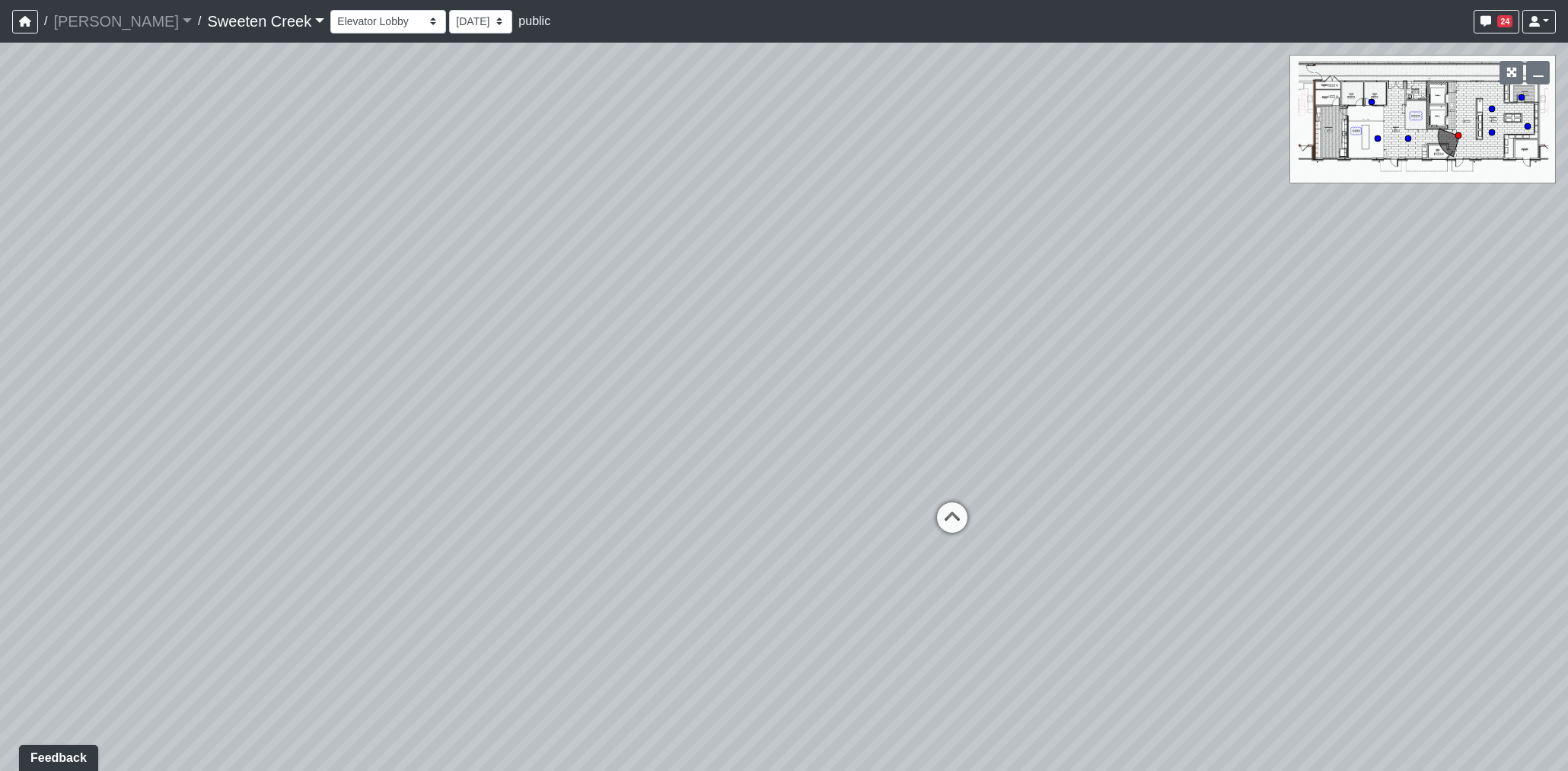
drag, startPoint x: 956, startPoint y: 458, endPoint x: 1265, endPoint y: 527, distance: 316.6
click at [1269, 527] on div "Loading... Office Loading... Reception Loading... Mailroom - Elevator Lobby Loa…" at bounding box center [784, 407] width 1568 height 728
click at [938, 525] on icon at bounding box center [935, 522] width 46 height 46
drag, startPoint x: 1013, startPoint y: 516, endPoint x: 872, endPoint y: 443, distance: 158.8
click at [576, 479] on div "Loading... Office Loading... Reception Loading... Mailroom - Elevator Lobby Loa…" at bounding box center [784, 407] width 1568 height 728
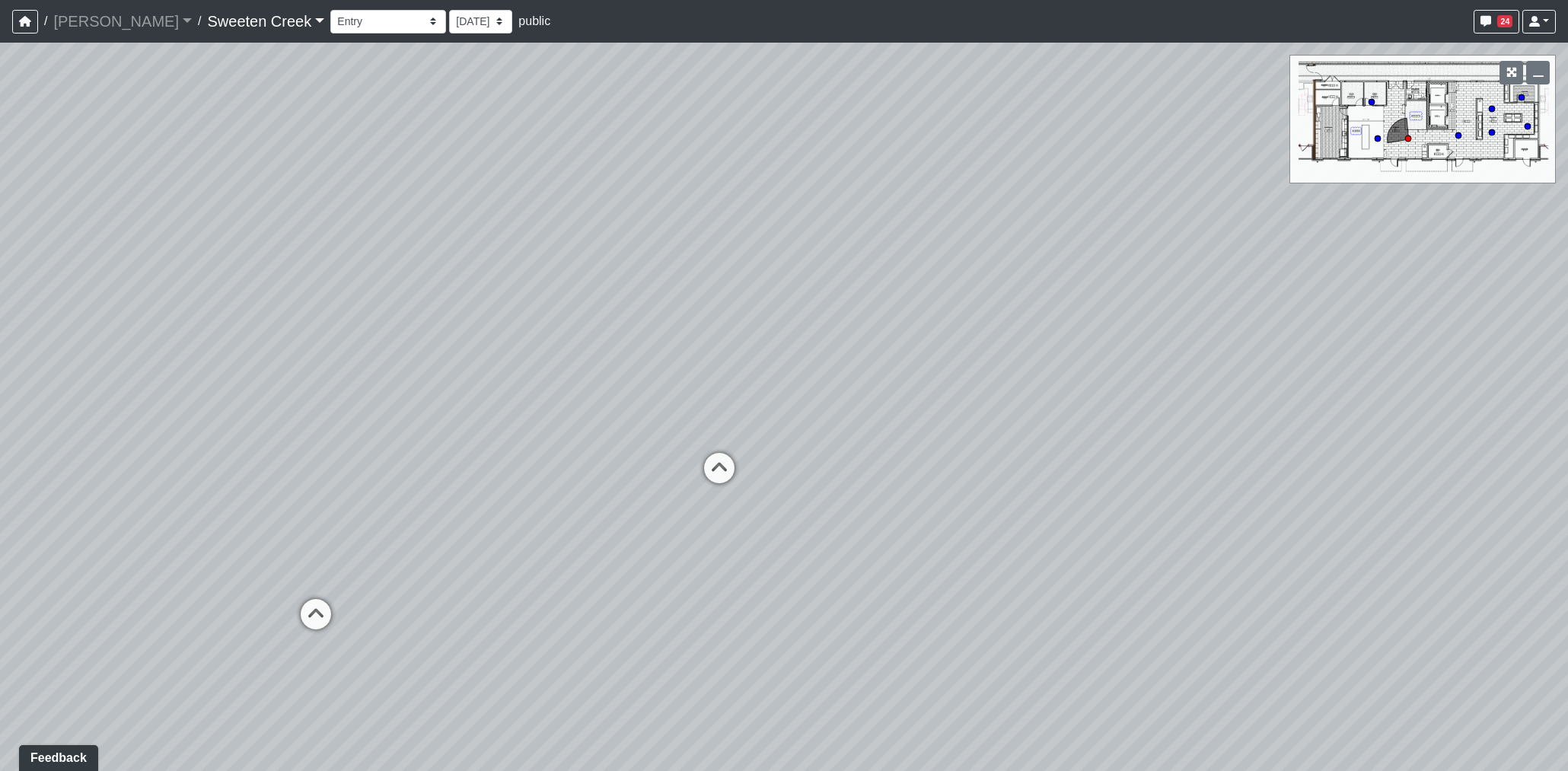
drag, startPoint x: 938, startPoint y: 397, endPoint x: 208, endPoint y: 343, distance: 732.0
click at [208, 343] on div "Loading... Office Loading... Reception Loading... Mailroom - Elevator Lobby Loa…" at bounding box center [784, 407] width 1568 height 728
drag, startPoint x: 628, startPoint y: 351, endPoint x: 408, endPoint y: 343, distance: 220.1
click at [238, 346] on div "Loading... Office Loading... Reception Loading... Mailroom - Elevator Lobby Loa…" at bounding box center [784, 407] width 1568 height 728
drag, startPoint x: 451, startPoint y: 401, endPoint x: 425, endPoint y: 378, distance: 34.7
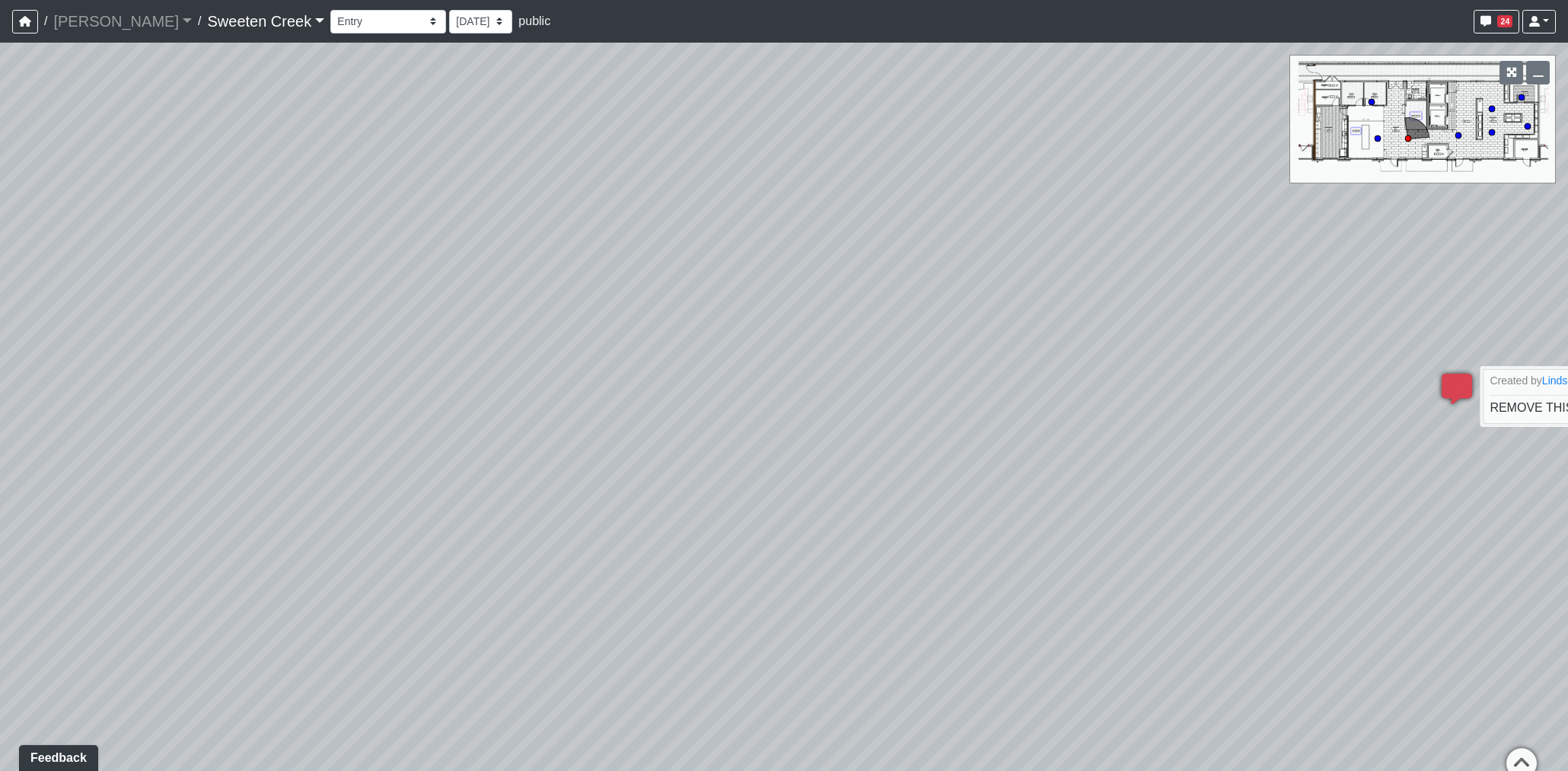
click at [263, 392] on div "Loading... Office Loading... Reception Loading... Mailroom - Elevator Lobby Loa…" at bounding box center [784, 407] width 1568 height 728
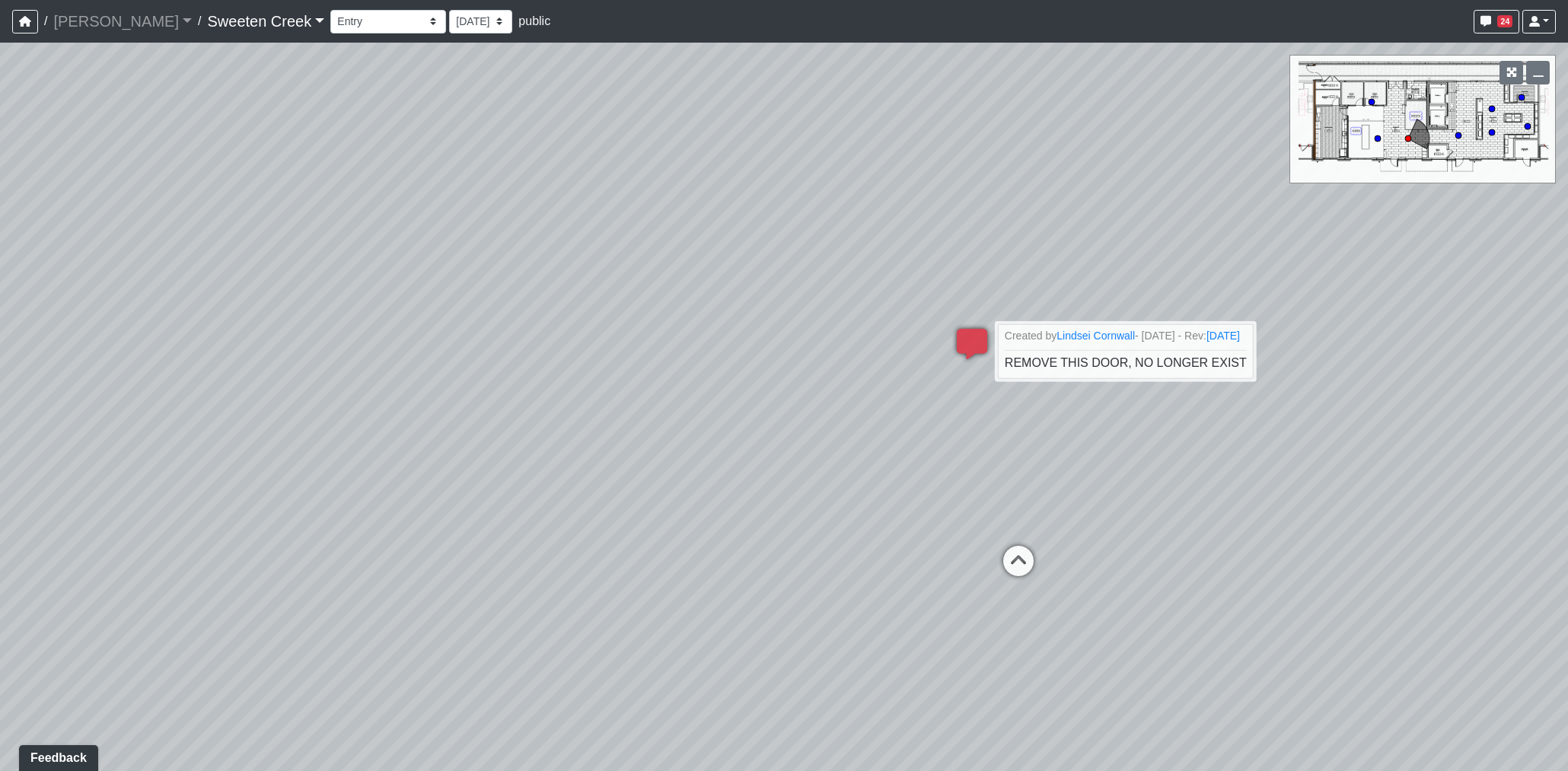
drag, startPoint x: 621, startPoint y: 390, endPoint x: 359, endPoint y: 389, distance: 262.0
click at [359, 389] on div "Loading... Office Loading... Reception Loading... Mailroom - Elevator Lobby Loa…" at bounding box center [784, 407] width 1568 height 728
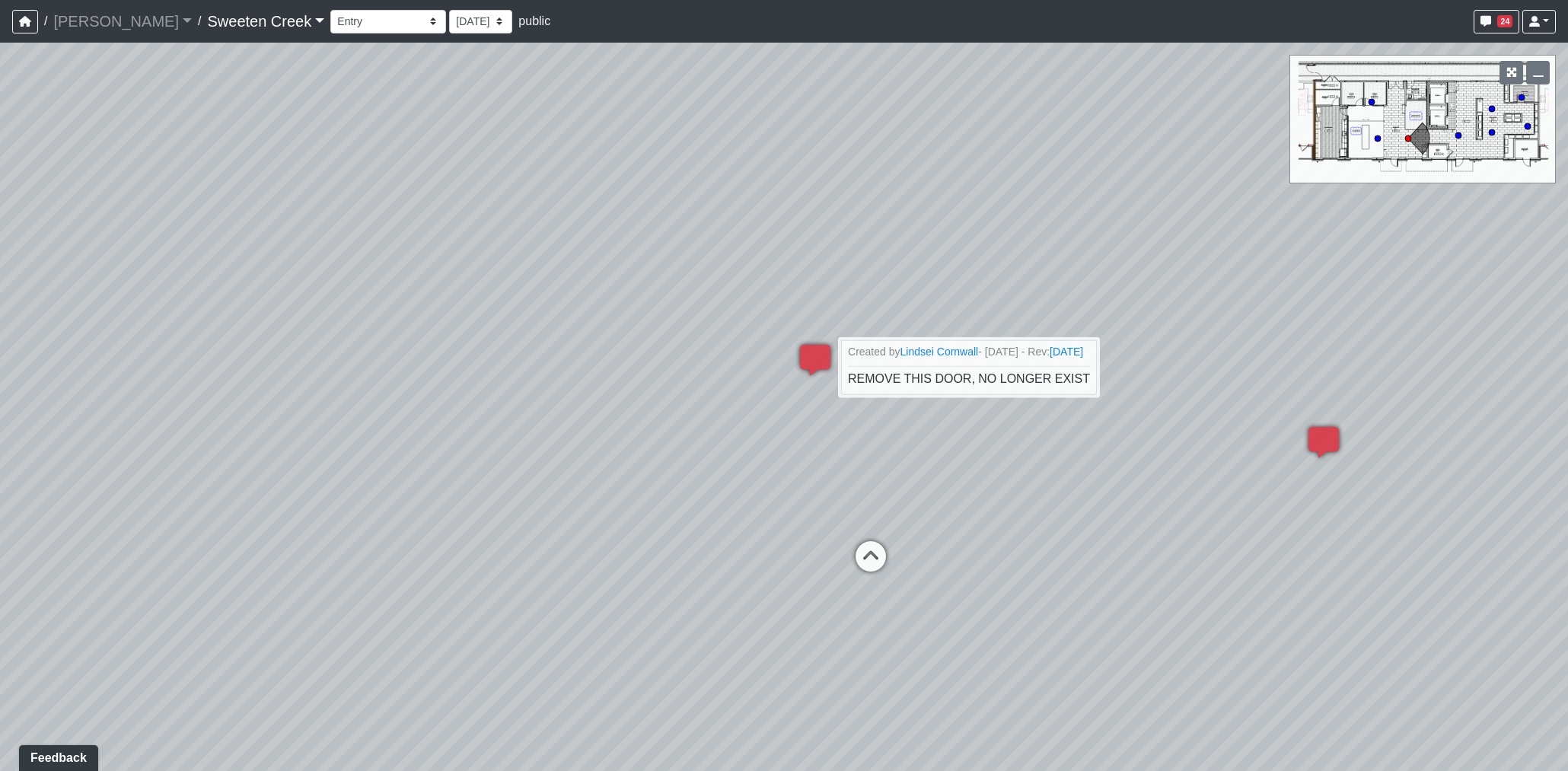
drag, startPoint x: 369, startPoint y: 389, endPoint x: 1328, endPoint y: 468, distance: 962.2
click at [1328, 468] on div "Loading... Office Loading... Reception Loading... Mailroom - Elevator Lobby Loa…" at bounding box center [784, 407] width 1568 height 728
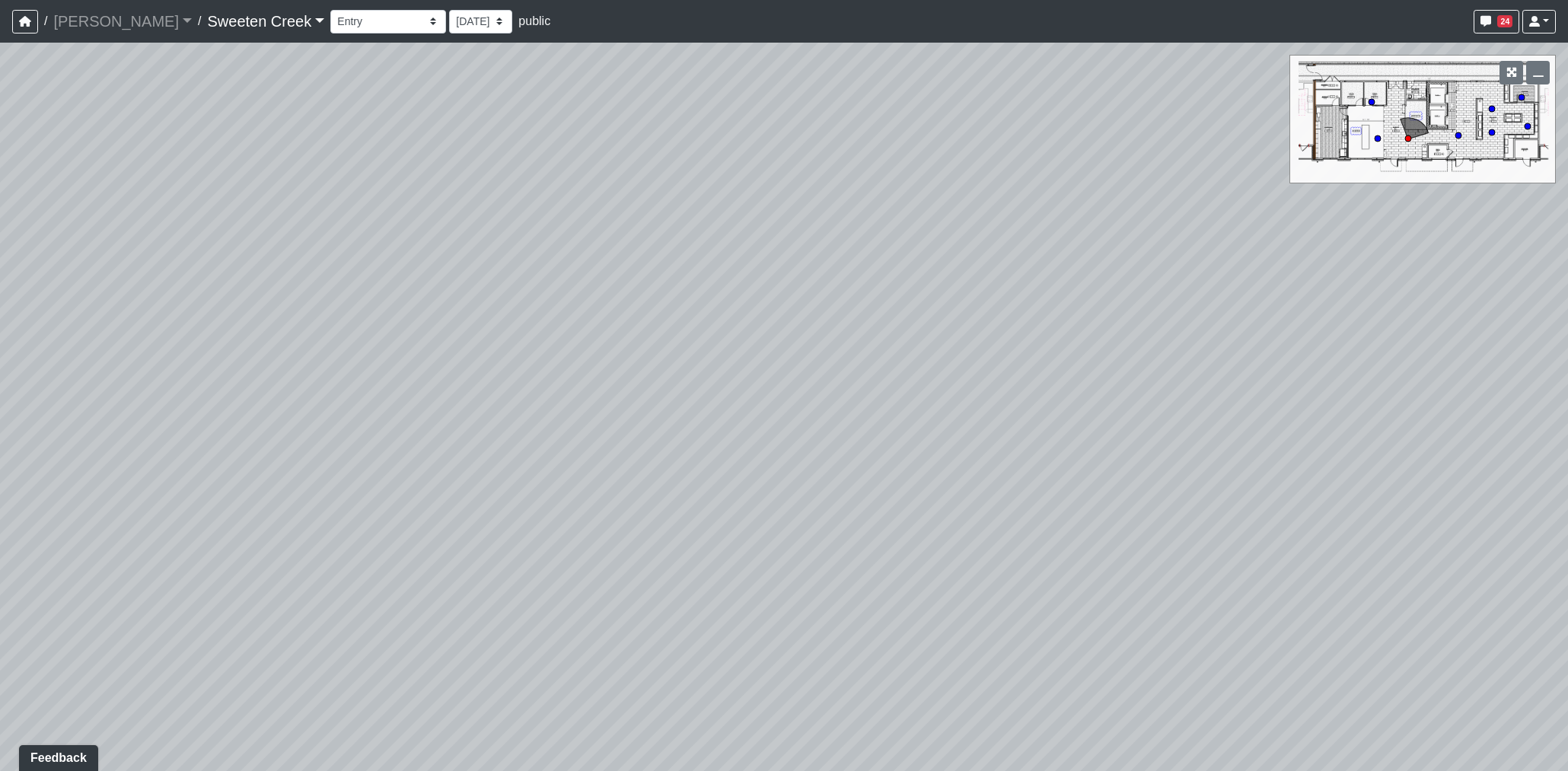
drag, startPoint x: 827, startPoint y: 442, endPoint x: 1458, endPoint y: 441, distance: 631.0
click at [1432, 441] on div "Loading... Office Loading... Reception Loading... Mailroom - Elevator Lobby Loa…" at bounding box center [784, 407] width 1568 height 728
drag, startPoint x: 1184, startPoint y: 424, endPoint x: 1198, endPoint y: 426, distance: 14.1
click at [1198, 426] on div "Loading... Office Loading... Reception Loading... Mailroom - Elevator Lobby Loa…" at bounding box center [784, 407] width 1568 height 728
drag, startPoint x: 900, startPoint y: 481, endPoint x: 48, endPoint y: 373, distance: 858.8
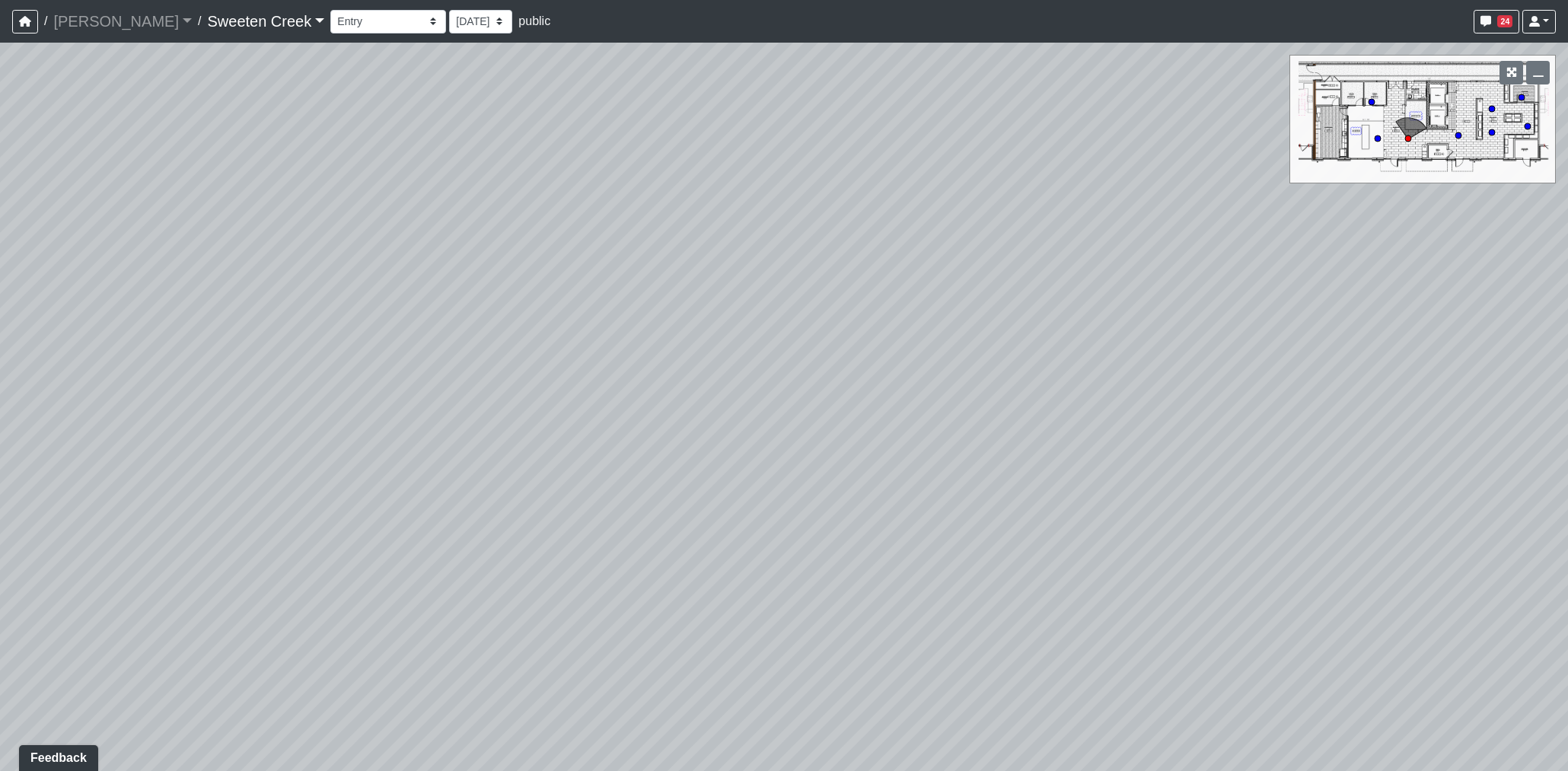
click at [48, 373] on div "Loading... Office Loading... Reception Loading... Mailroom - Elevator Lobby Loa…" at bounding box center [784, 407] width 1568 height 728
drag, startPoint x: 639, startPoint y: 451, endPoint x: 682, endPoint y: 479, distance: 51.3
click at [671, 479] on div "Loading... Office Loading... Reception Loading... Mailroom - Elevator Lobby Loa…" at bounding box center [784, 407] width 1568 height 728
drag, startPoint x: 719, startPoint y: 494, endPoint x: 301, endPoint y: 496, distance: 418.0
click at [273, 499] on div "Loading... Office Loading... Reception Loading... Mailroom - Elevator Lobby Loa…" at bounding box center [784, 407] width 1568 height 728
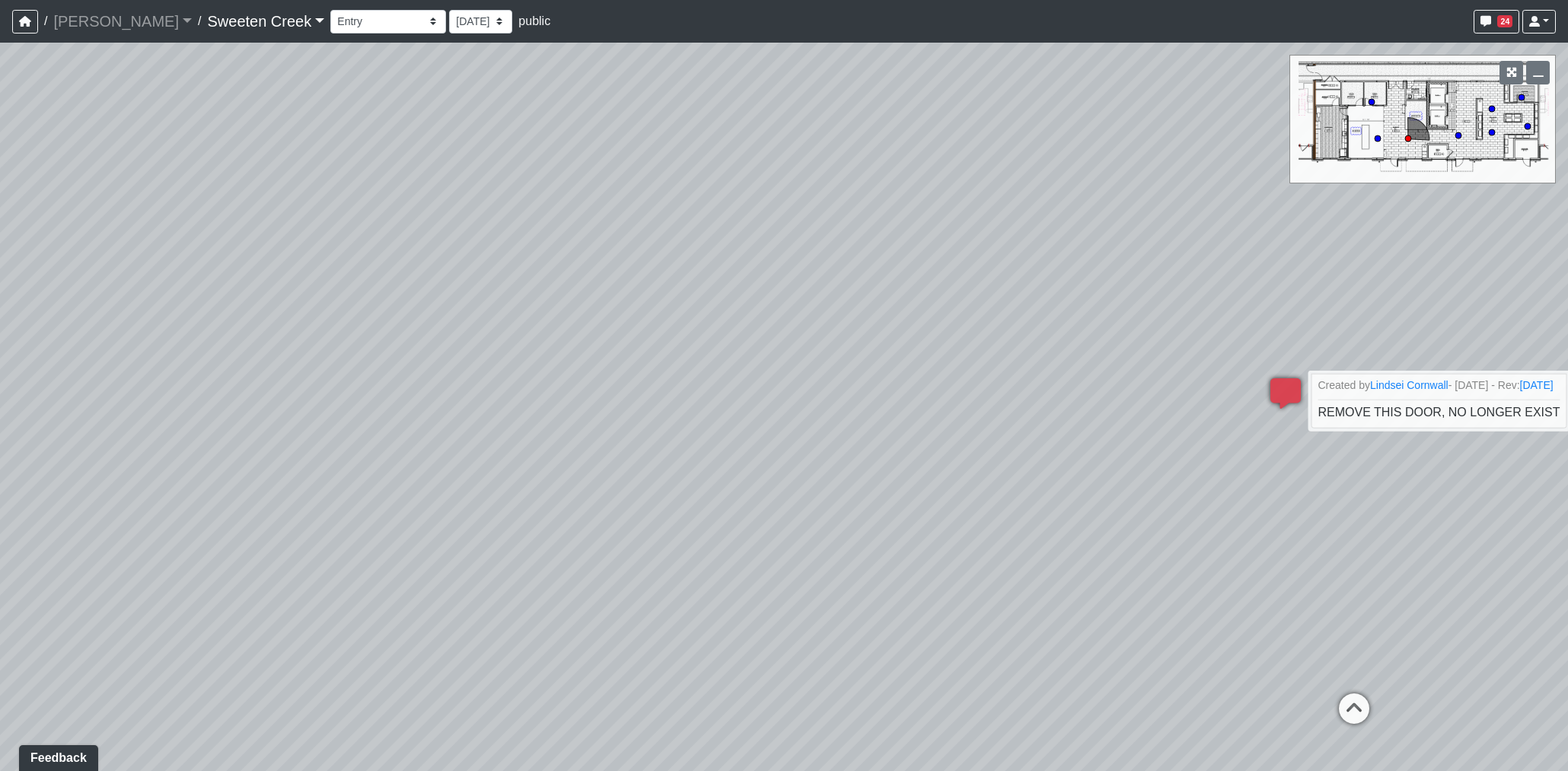
drag, startPoint x: 611, startPoint y: 486, endPoint x: 67, endPoint y: 491, distance: 544.0
click at [67, 491] on div "Loading... Office Loading... Reception Loading... Mailroom - Elevator Lobby Loa…" at bounding box center [784, 407] width 1568 height 728
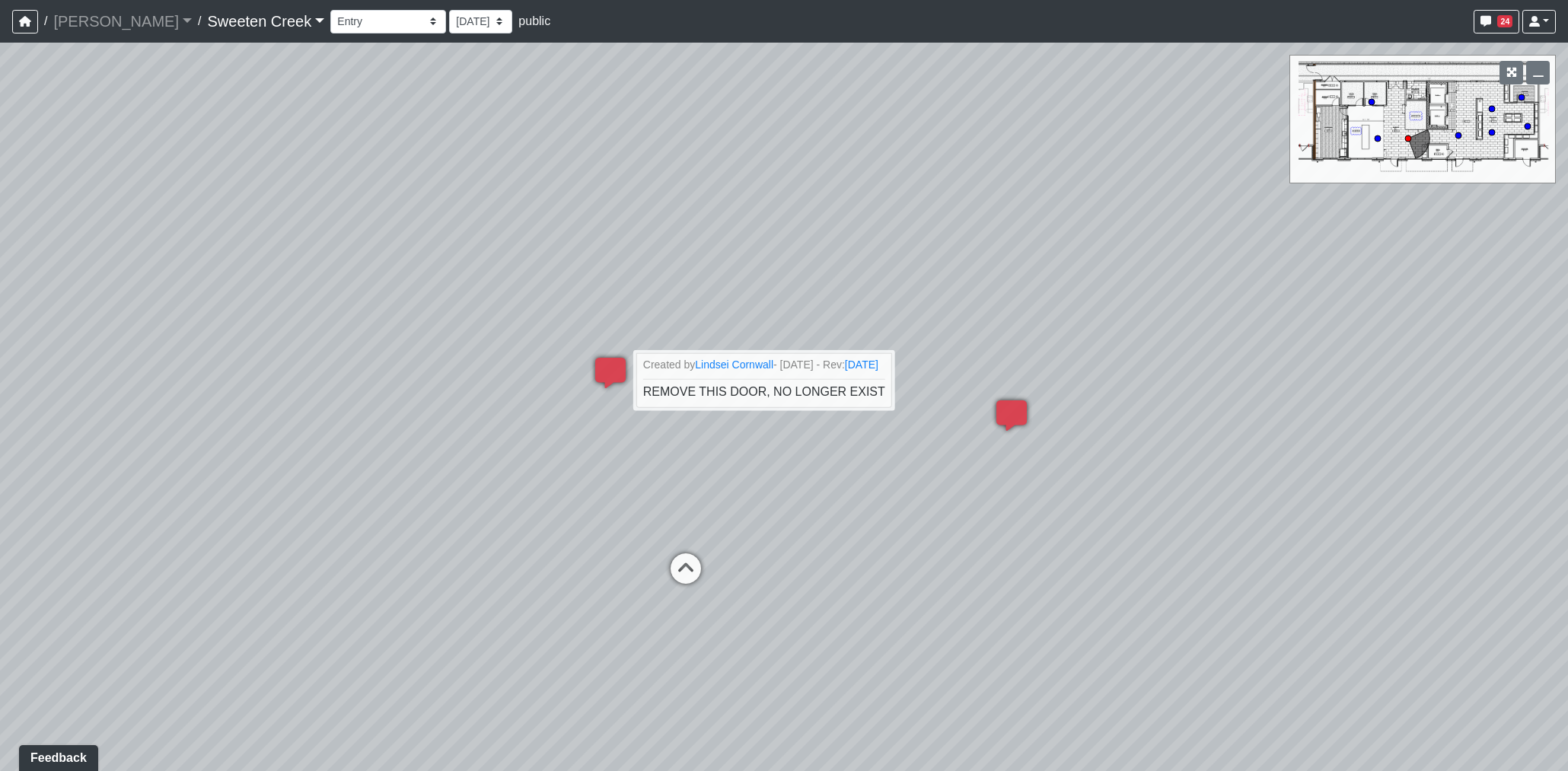
drag, startPoint x: 247, startPoint y: 457, endPoint x: 218, endPoint y: 457, distance: 29.0
click at [218, 457] on div "Loading... Office Loading... Reception Loading... Mailroom - Elevator Lobby Loa…" at bounding box center [784, 407] width 1568 height 728
click at [695, 568] on icon at bounding box center [686, 576] width 46 height 46
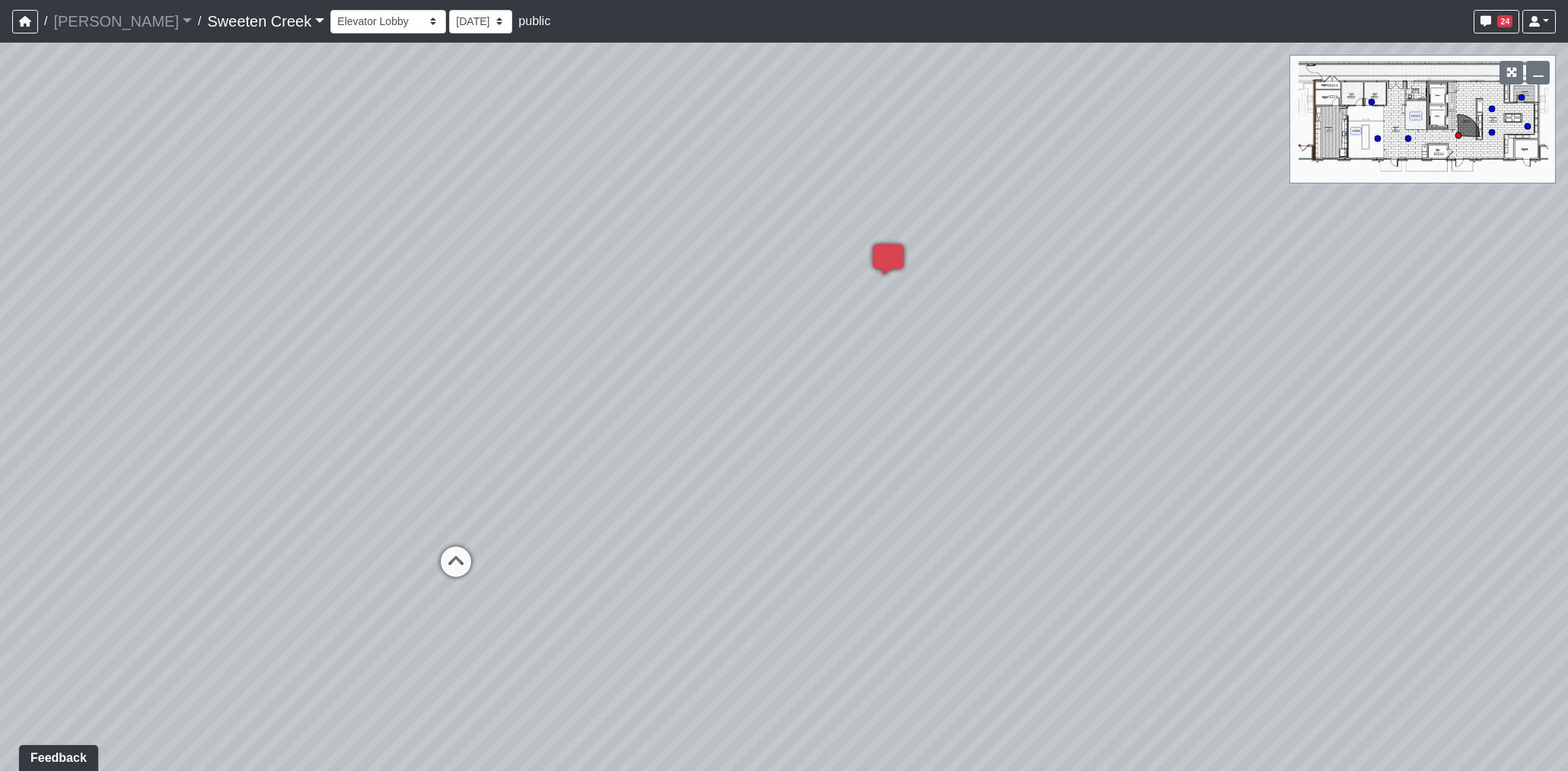
drag, startPoint x: 682, startPoint y: 553, endPoint x: 1600, endPoint y: 604, distance: 919.4
click at [1567, 604] on html "/ Flournoy Flournoy Loading... / Sweeten Creek Sweeten Creek Loading... Sweeten…" at bounding box center [784, 386] width 1568 height 771
drag, startPoint x: 1024, startPoint y: 516, endPoint x: 1190, endPoint y: 523, distance: 166.1
click at [1190, 523] on div "Loading... Office Loading... Reception Loading... Mailroom - Elevator Lobby Loa…" at bounding box center [784, 407] width 1568 height 728
click at [1120, 639] on icon at bounding box center [1123, 644] width 46 height 46
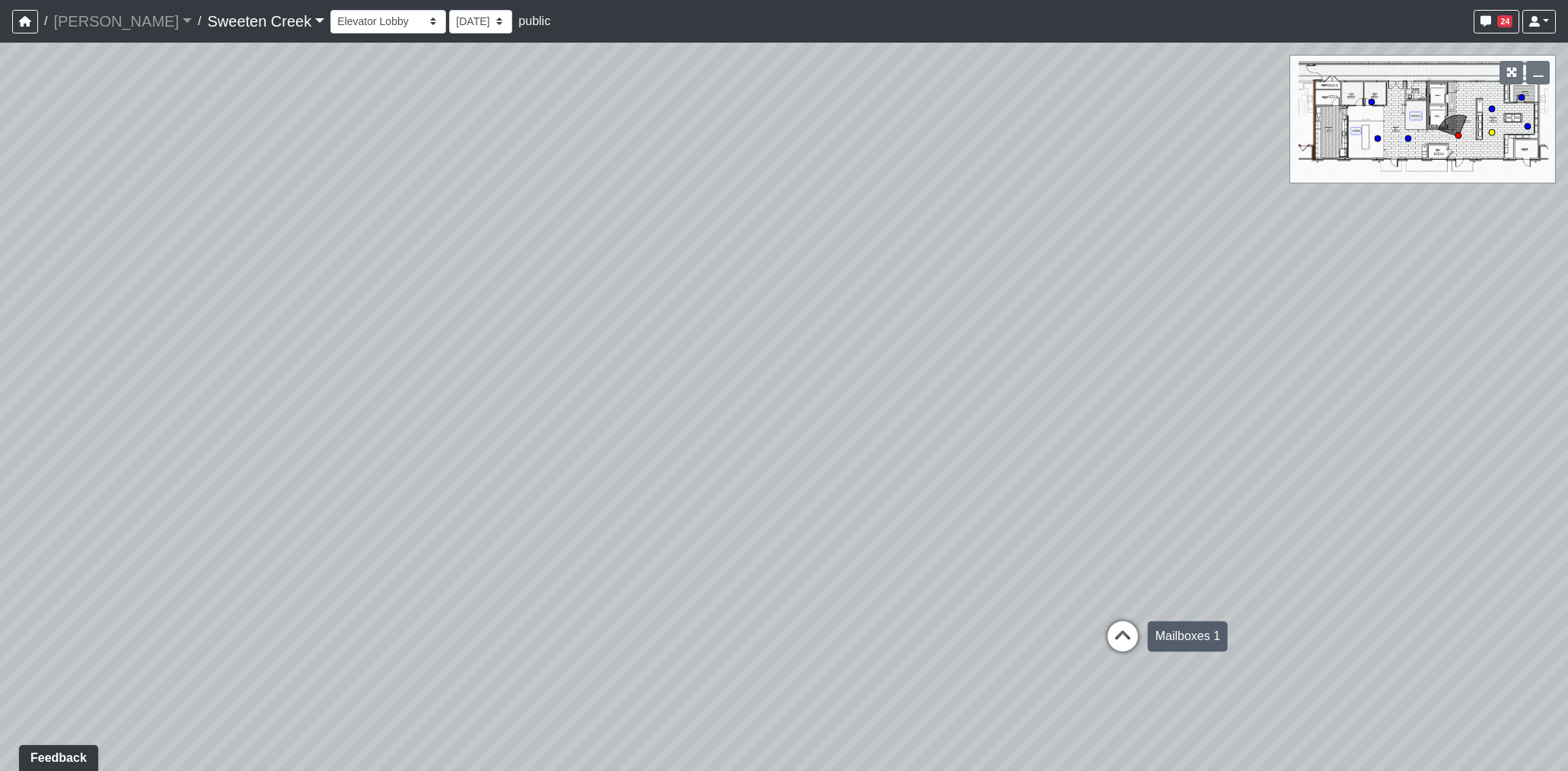
select select "45UcdAAtzVKCrubKUZZcUQ"
drag, startPoint x: 1235, startPoint y: 622, endPoint x: 1026, endPoint y: 613, distance: 209.2
click at [1026, 613] on div "Loading... Office Loading... Reception Loading... Mailroom - Elevator Lobby Loa…" at bounding box center [784, 407] width 1568 height 728
